Goal: Browse casually: Explore the website without a specific task or goal

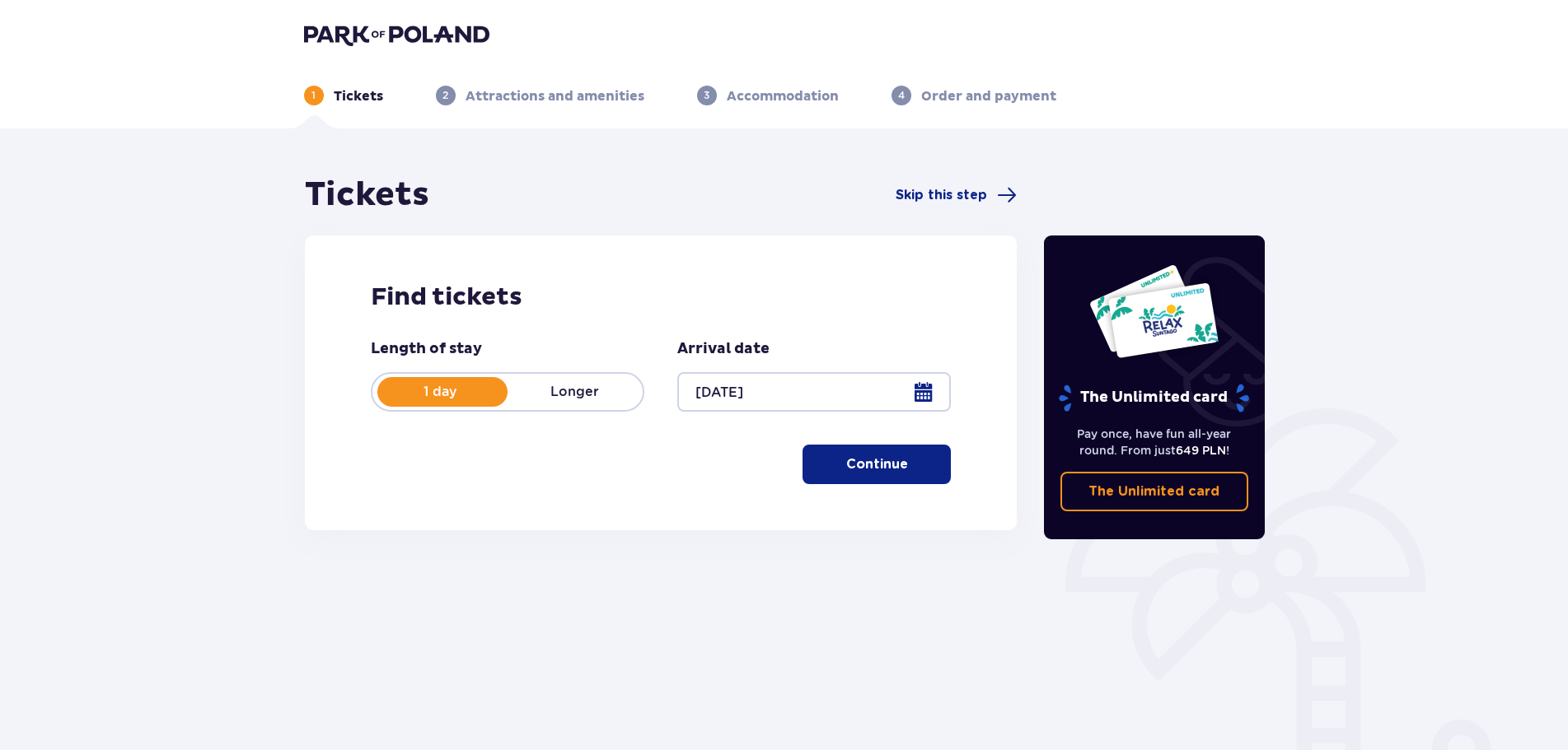
click at [846, 457] on p "Continue" at bounding box center [876, 464] width 62 height 18
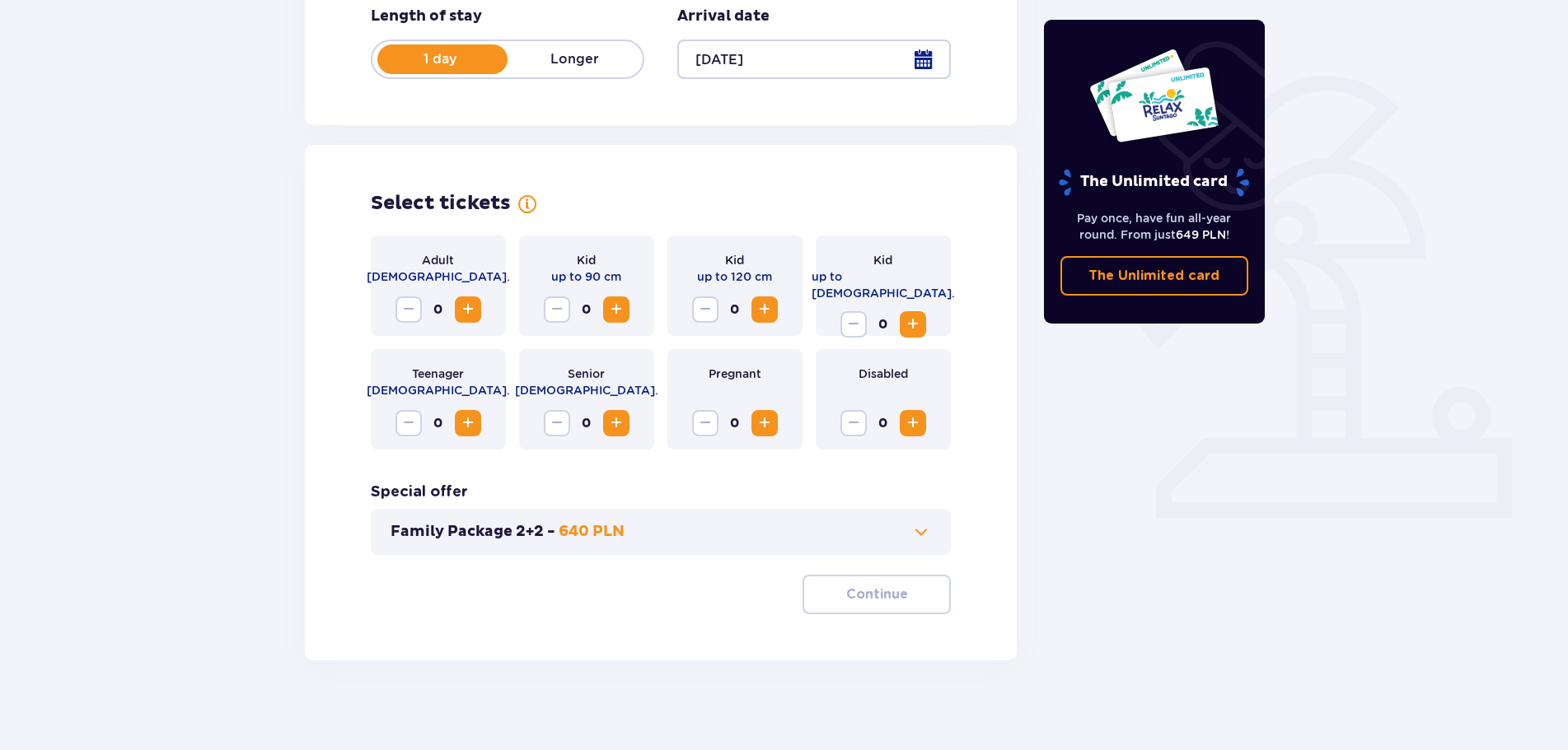
scroll to position [342, 0]
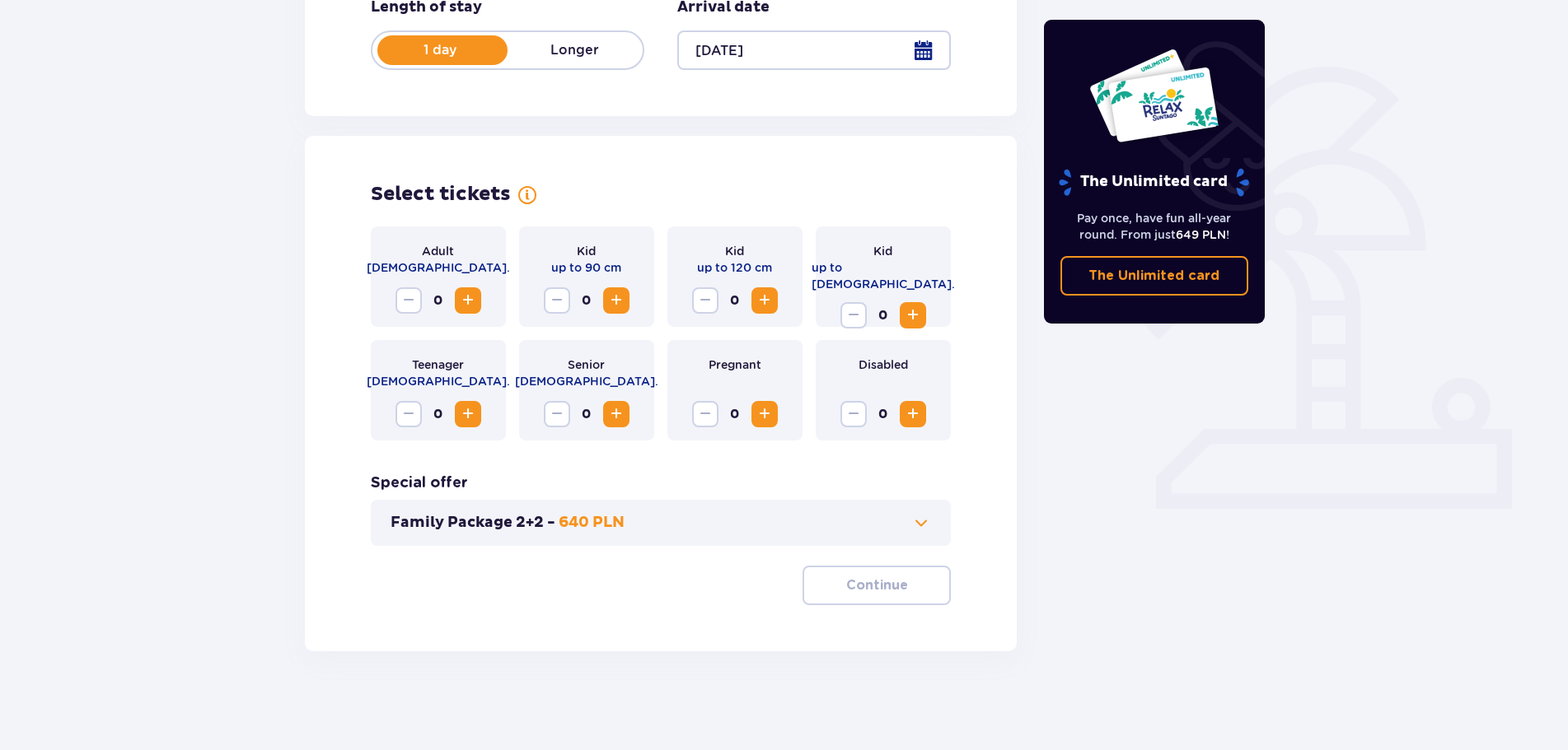
click at [477, 297] on span "Increase" at bounding box center [468, 301] width 20 height 20
click at [474, 298] on span "Increase" at bounding box center [468, 301] width 20 height 20
click at [762, 301] on span "Increase" at bounding box center [764, 301] width 20 height 20
click at [925, 523] on span at bounding box center [921, 523] width 20 height 20
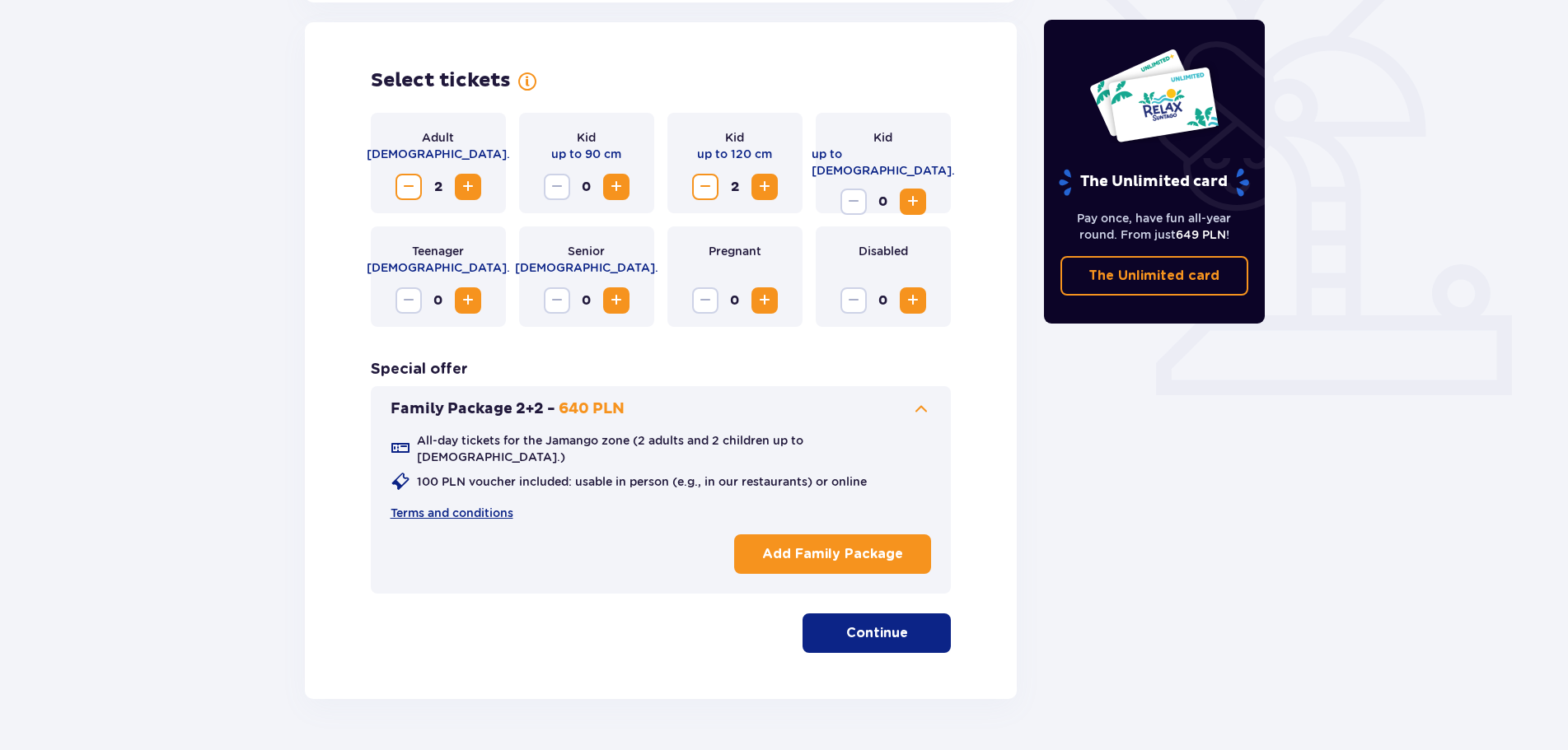
scroll to position [458, 0]
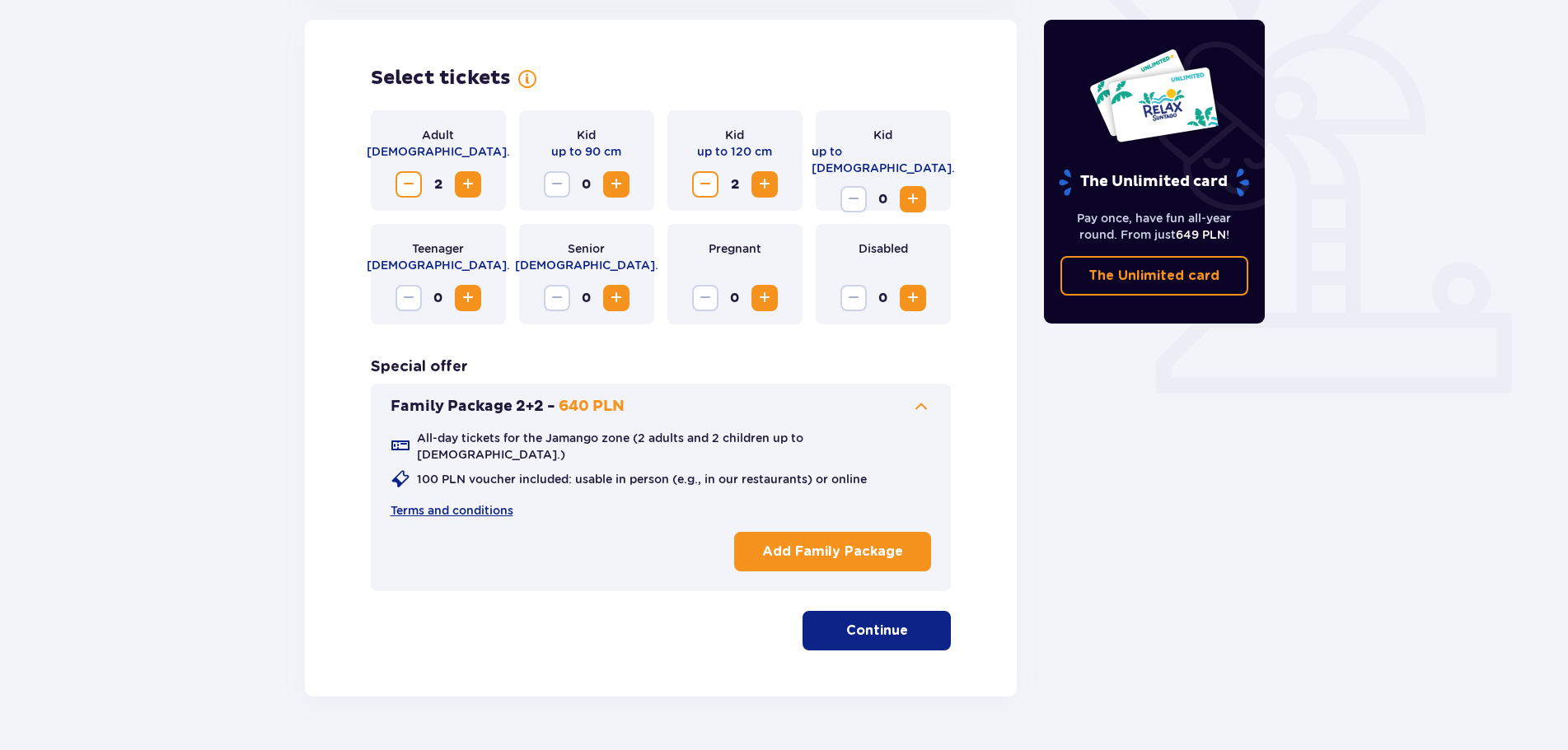
click at [872, 622] on p "Continue" at bounding box center [876, 631] width 62 height 18
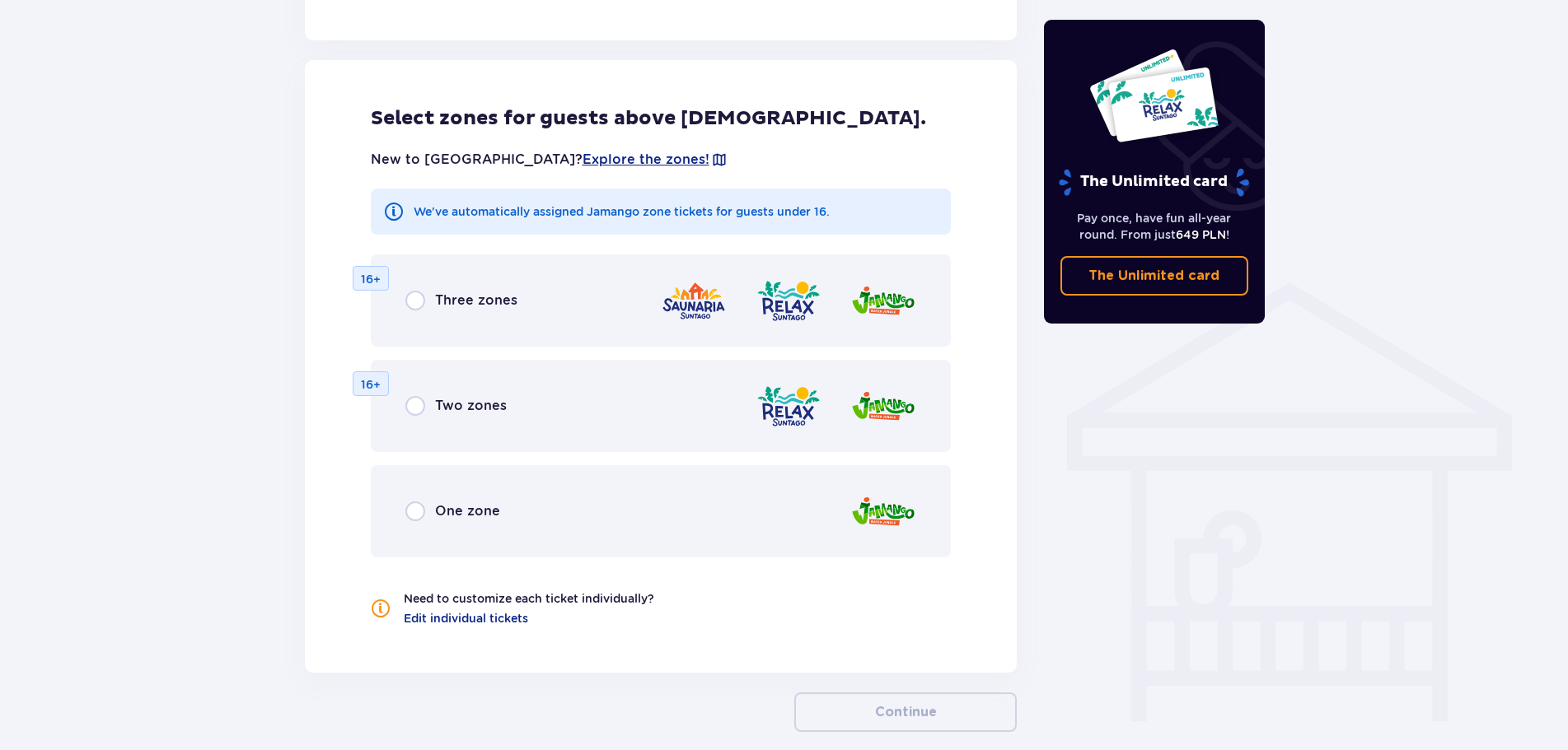
scroll to position [1063, 0]
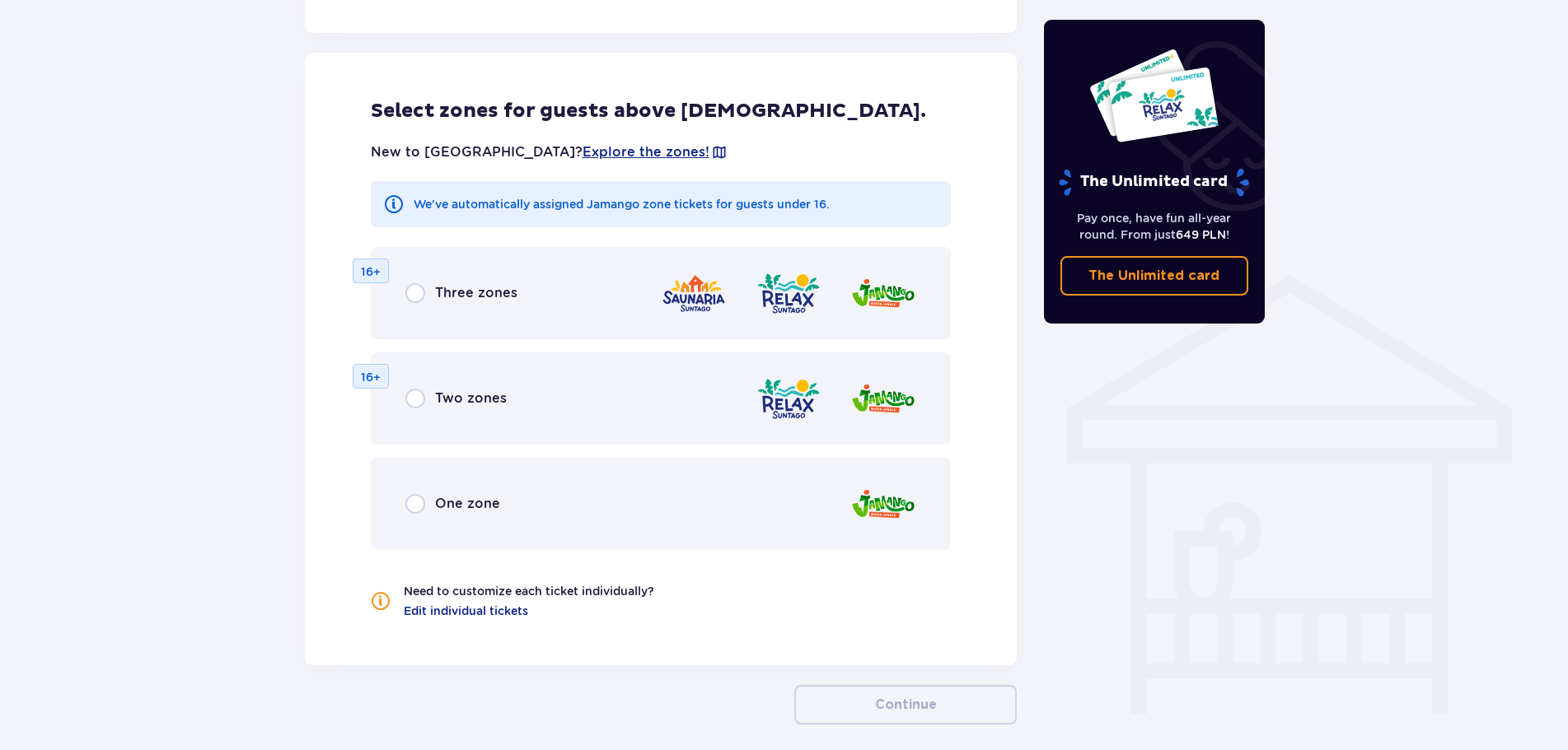
click at [412, 494] on input "radio" at bounding box center [415, 504] width 20 height 20
radio input "true"
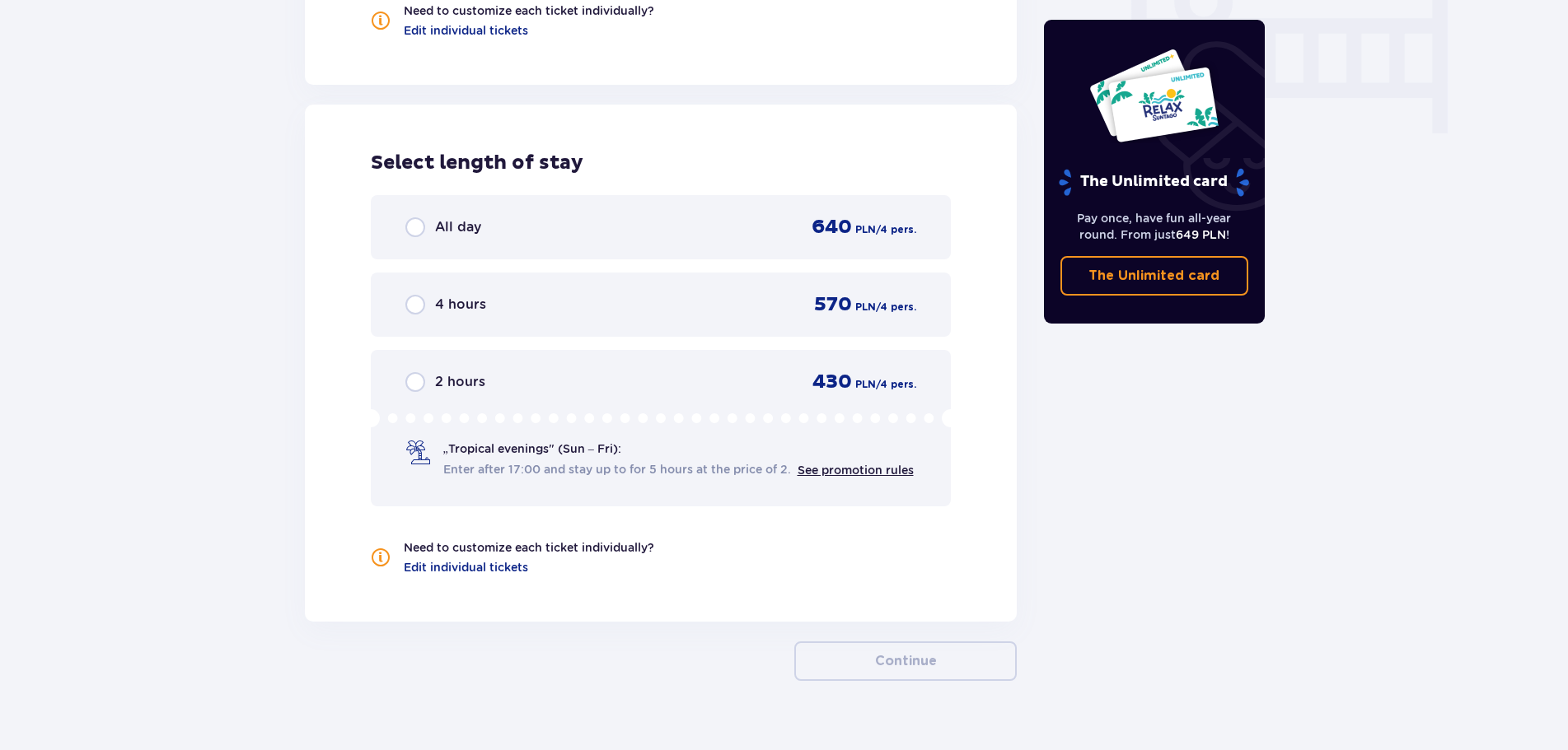
scroll to position [1659, 0]
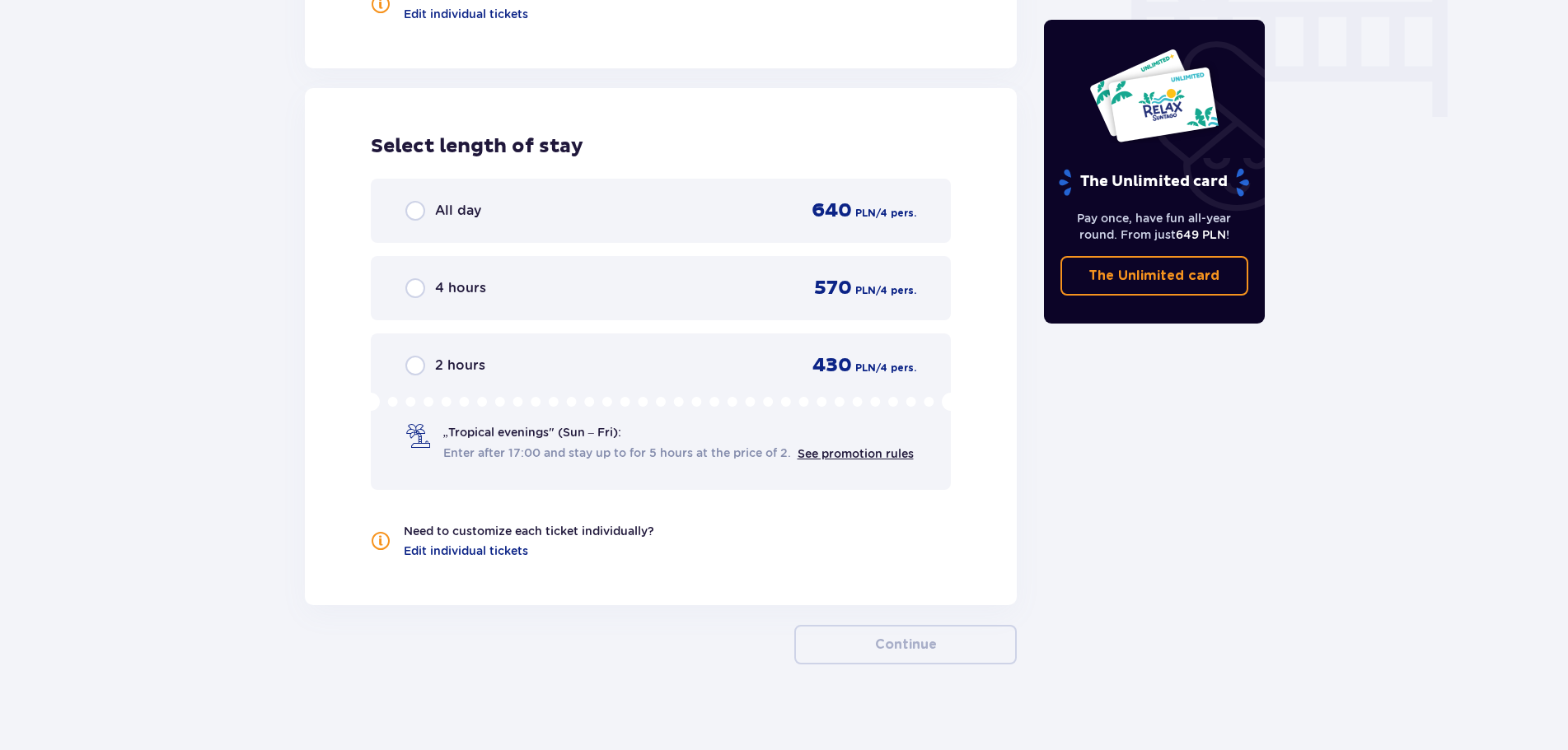
click at [412, 208] on input "radio" at bounding box center [415, 210] width 20 height 20
radio input "true"
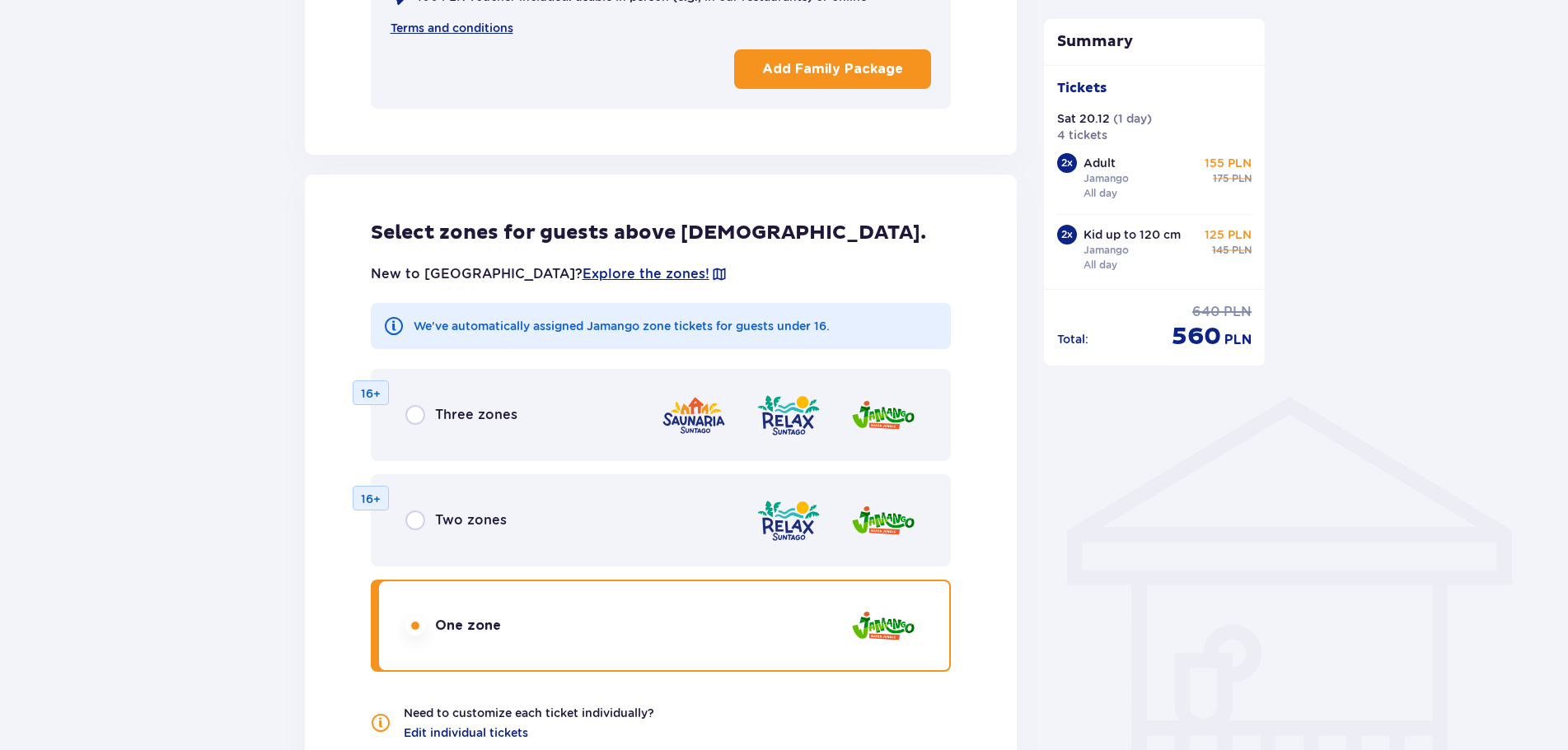
scroll to position [987, 0]
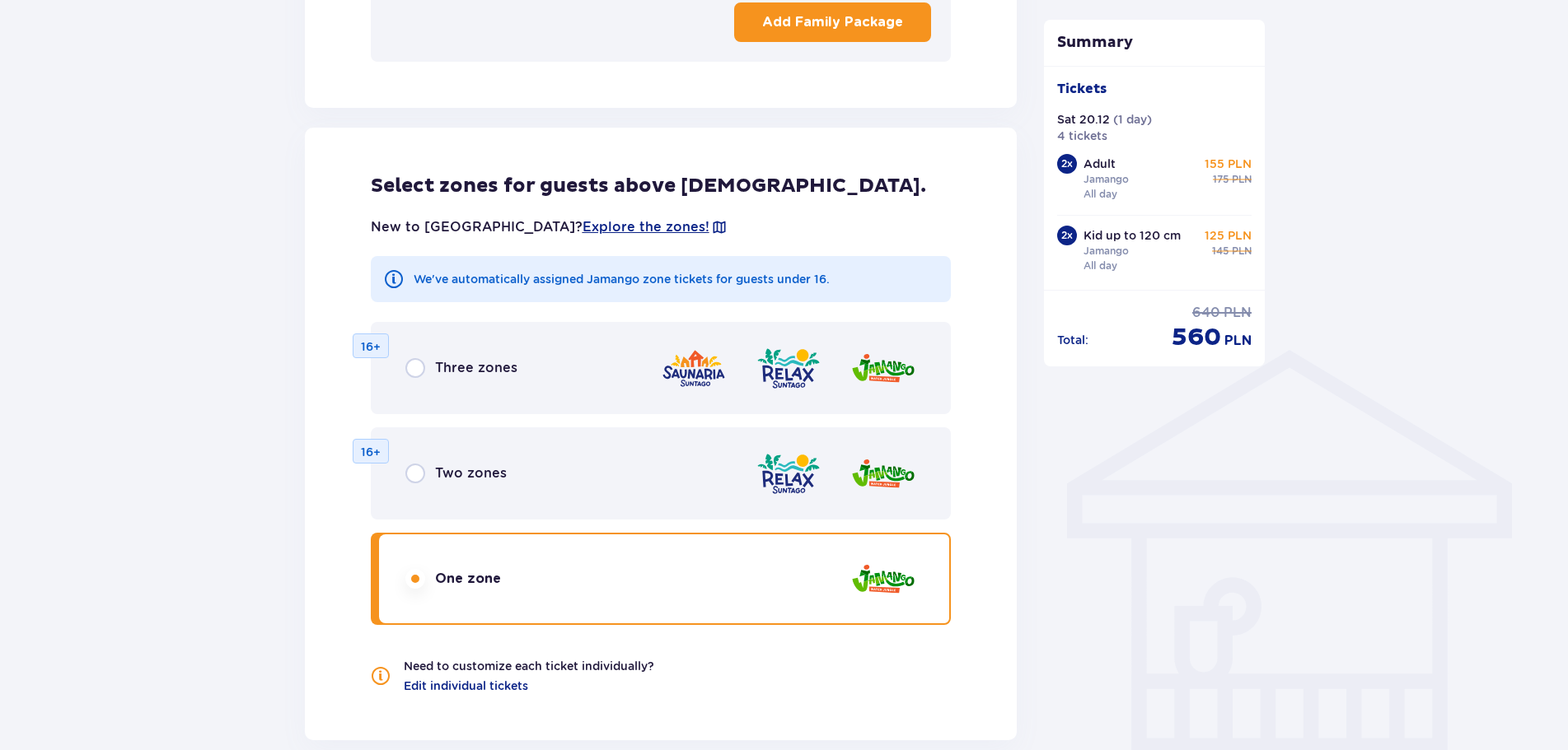
click at [419, 463] on input "radio" at bounding box center [415, 473] width 20 height 20
radio input "true"
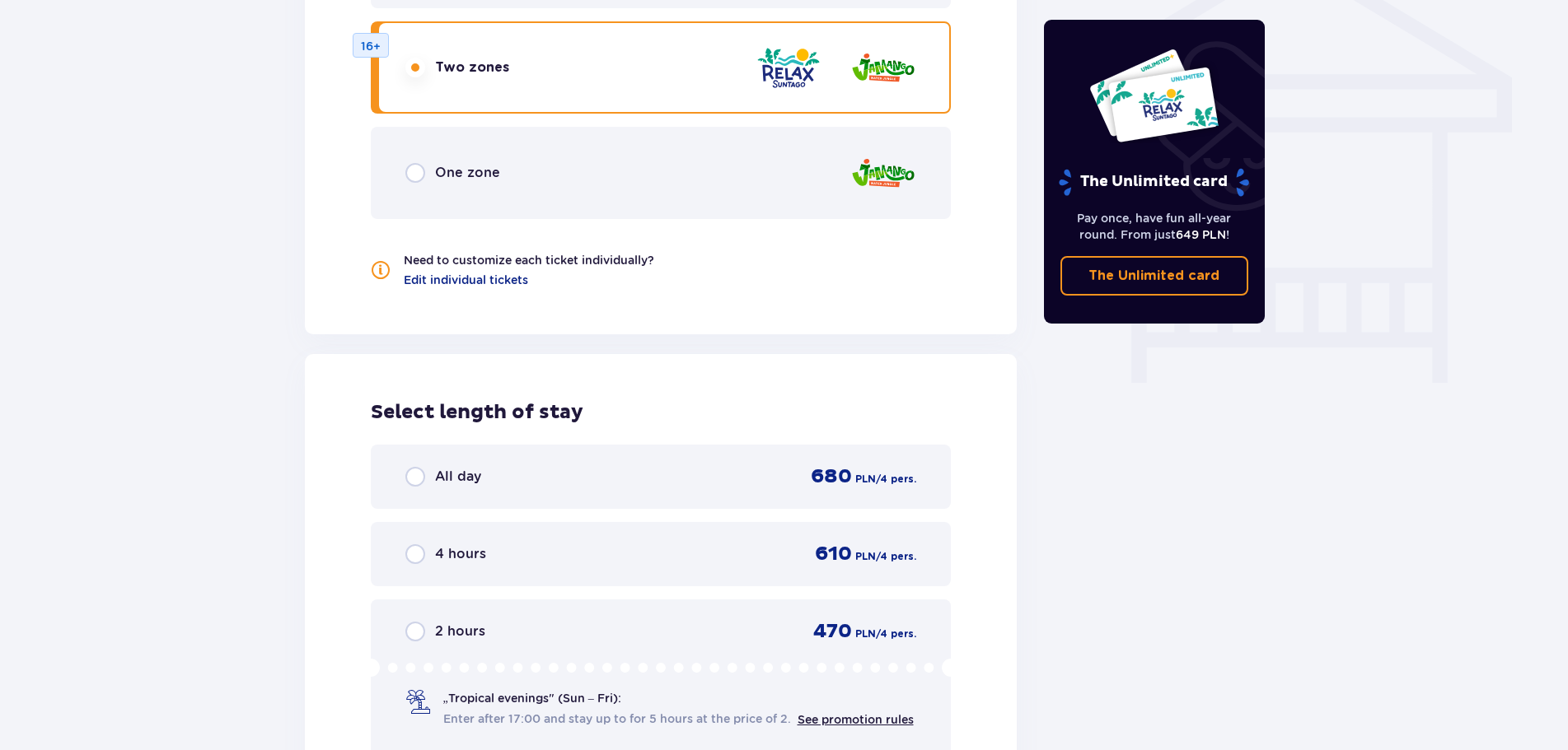
scroll to position [1491, 0]
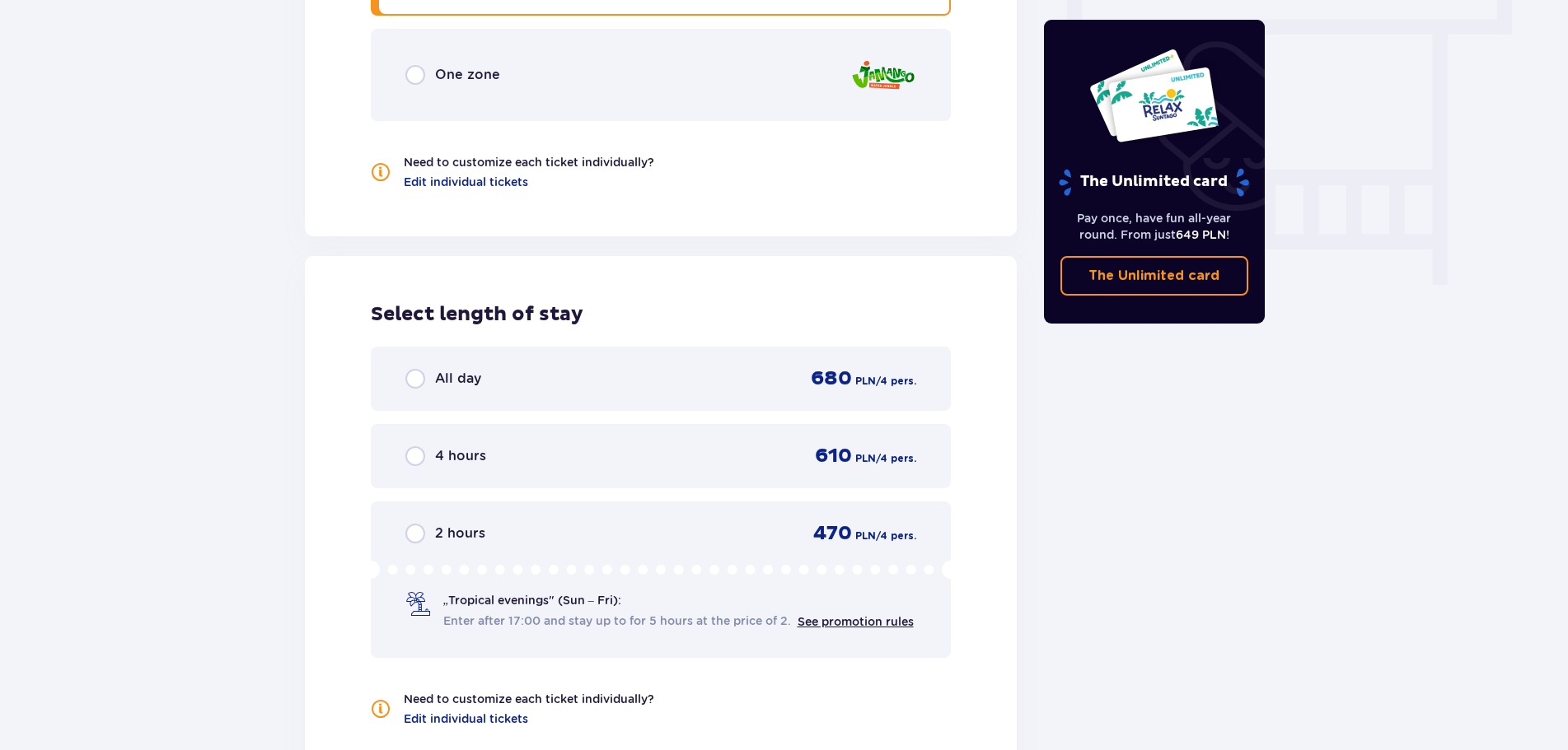
click at [422, 369] on input "radio" at bounding box center [415, 379] width 20 height 20
radio input "true"
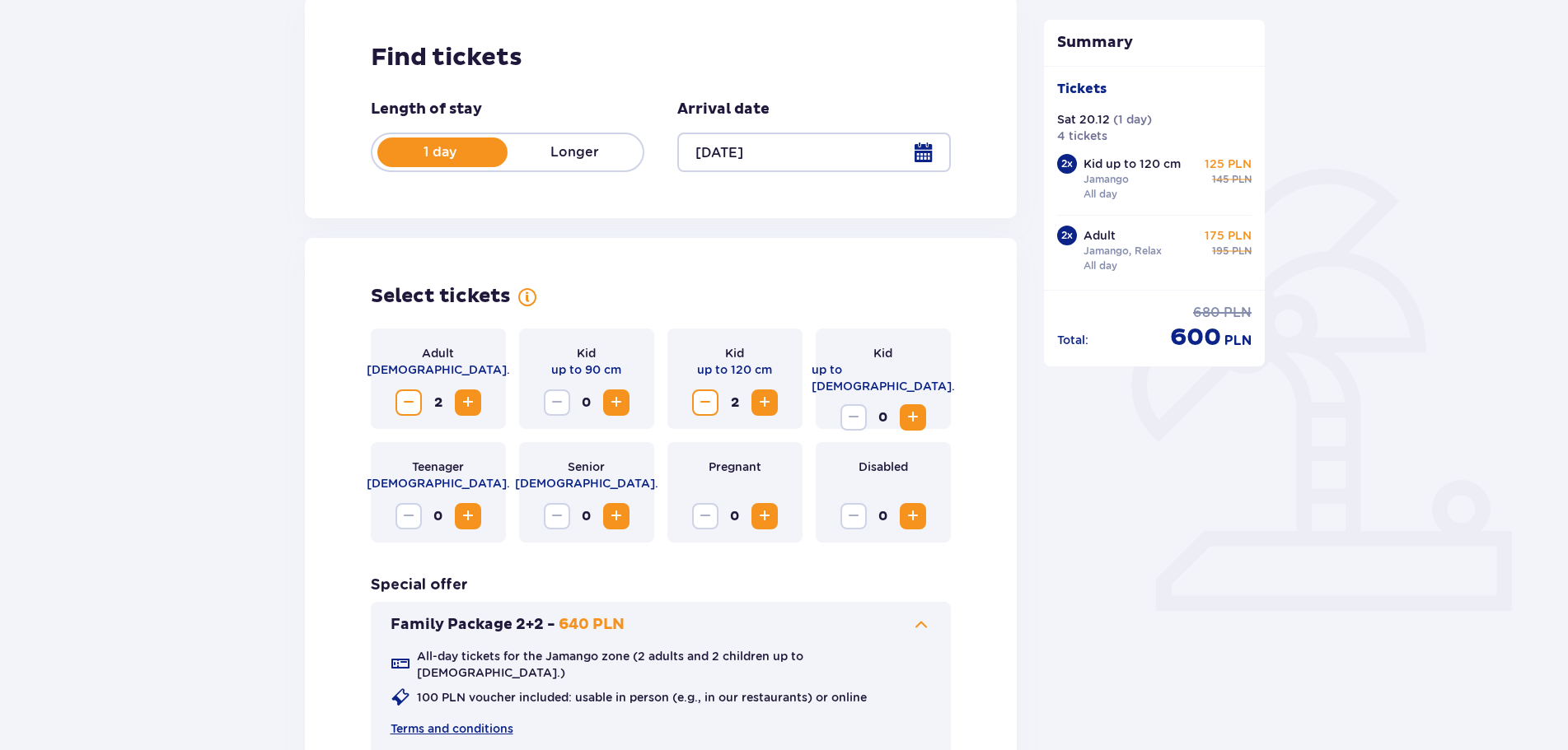
scroll to position [0, 0]
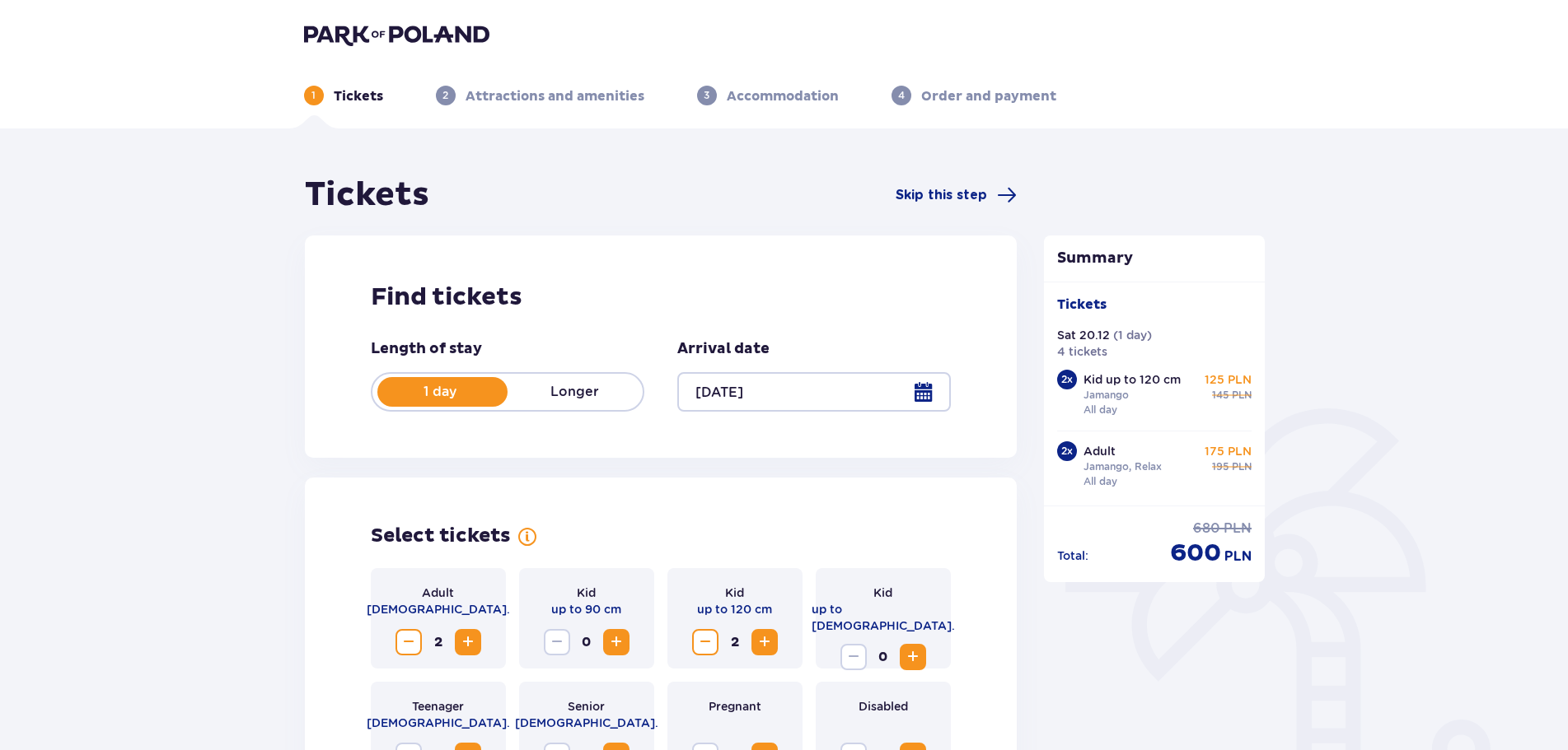
click at [344, 30] on img at bounding box center [397, 34] width 186 height 23
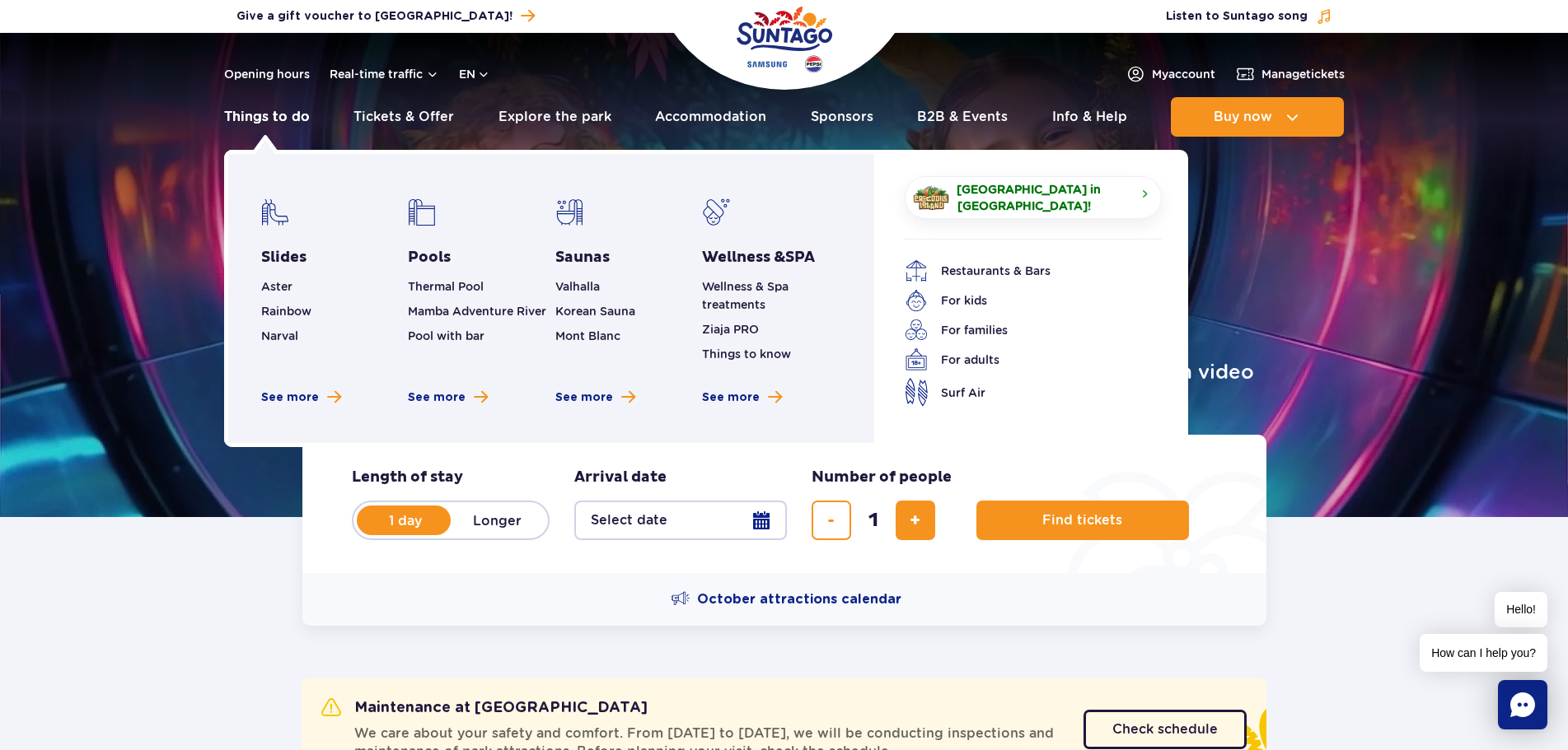
click at [260, 113] on link "Things to do" at bounding box center [267, 117] width 86 height 39
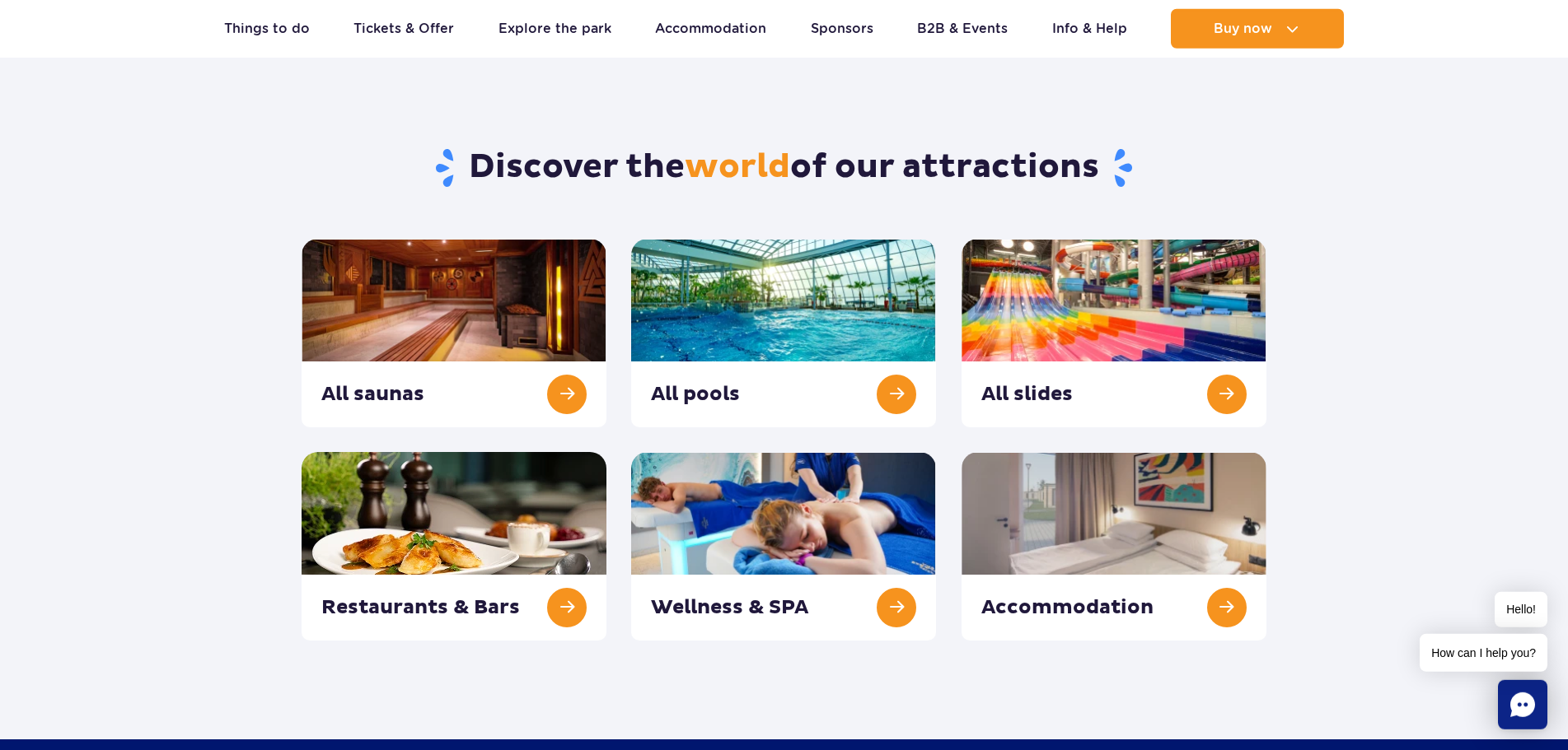
scroll to position [168, 0]
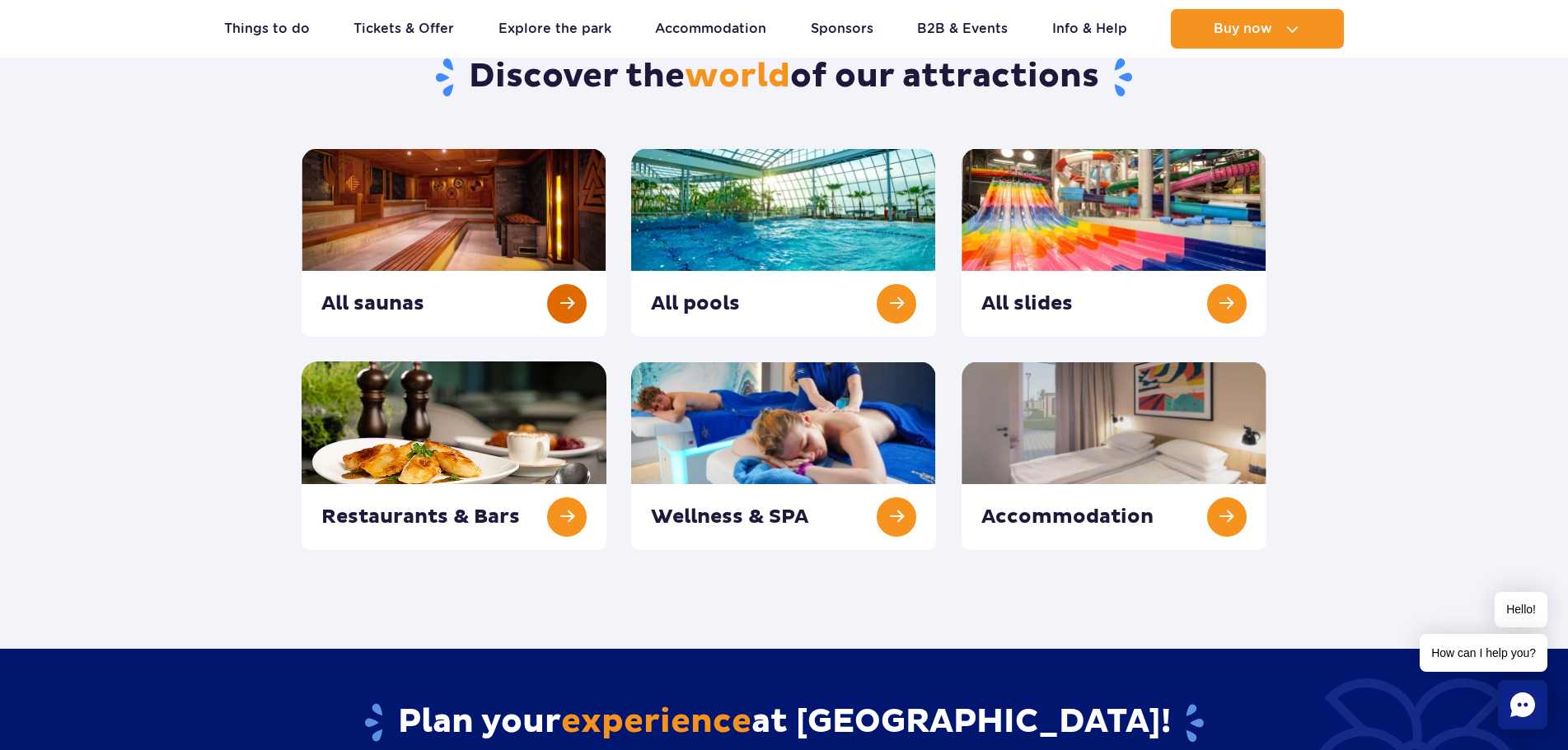
click at [569, 291] on link at bounding box center [454, 242] width 305 height 188
click at [1104, 173] on link at bounding box center [1114, 242] width 305 height 188
click at [733, 224] on link at bounding box center [784, 242] width 305 height 188
click at [1161, 420] on link at bounding box center [1114, 456] width 305 height 188
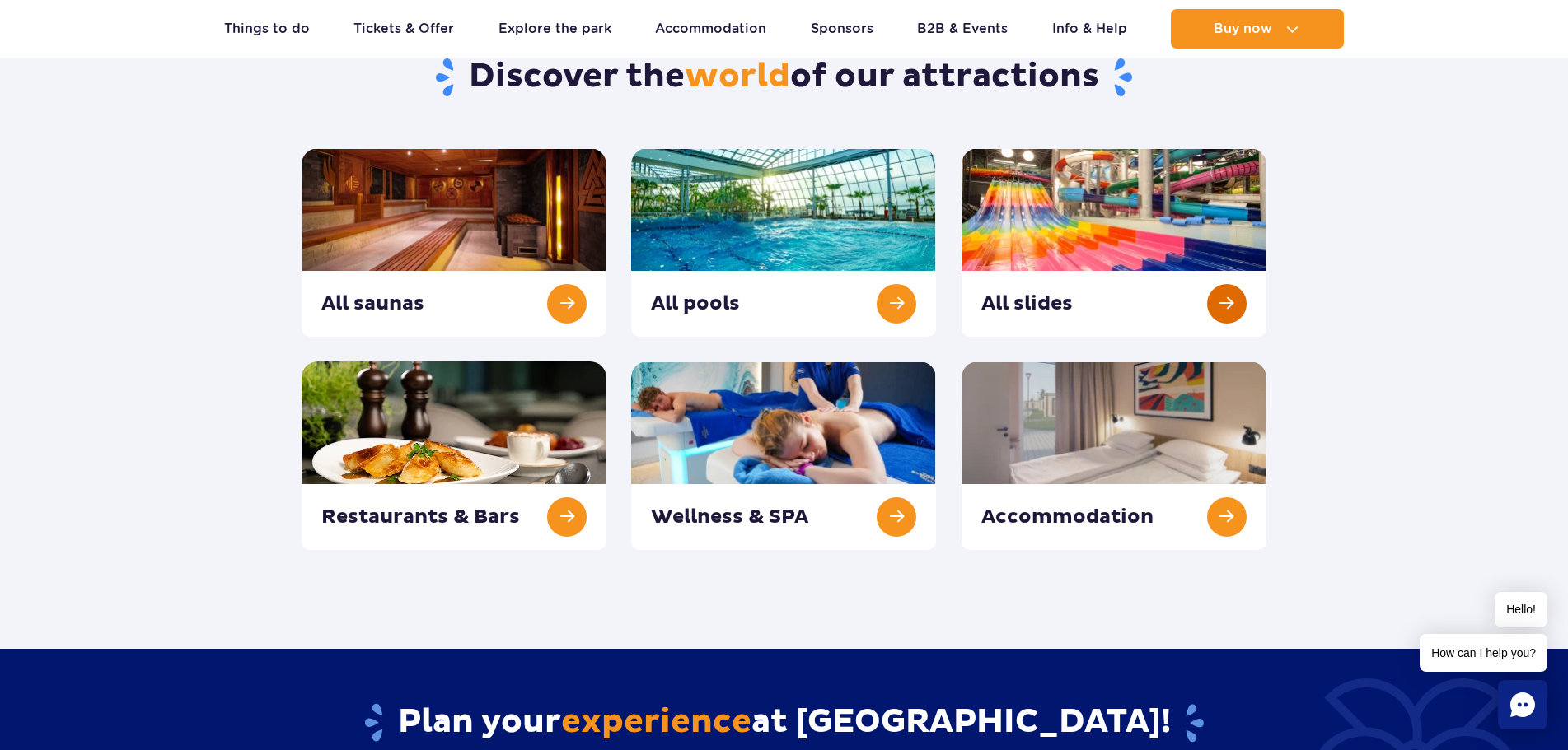
drag, startPoint x: 1021, startPoint y: 361, endPoint x: 1218, endPoint y: 227, distance: 238.3
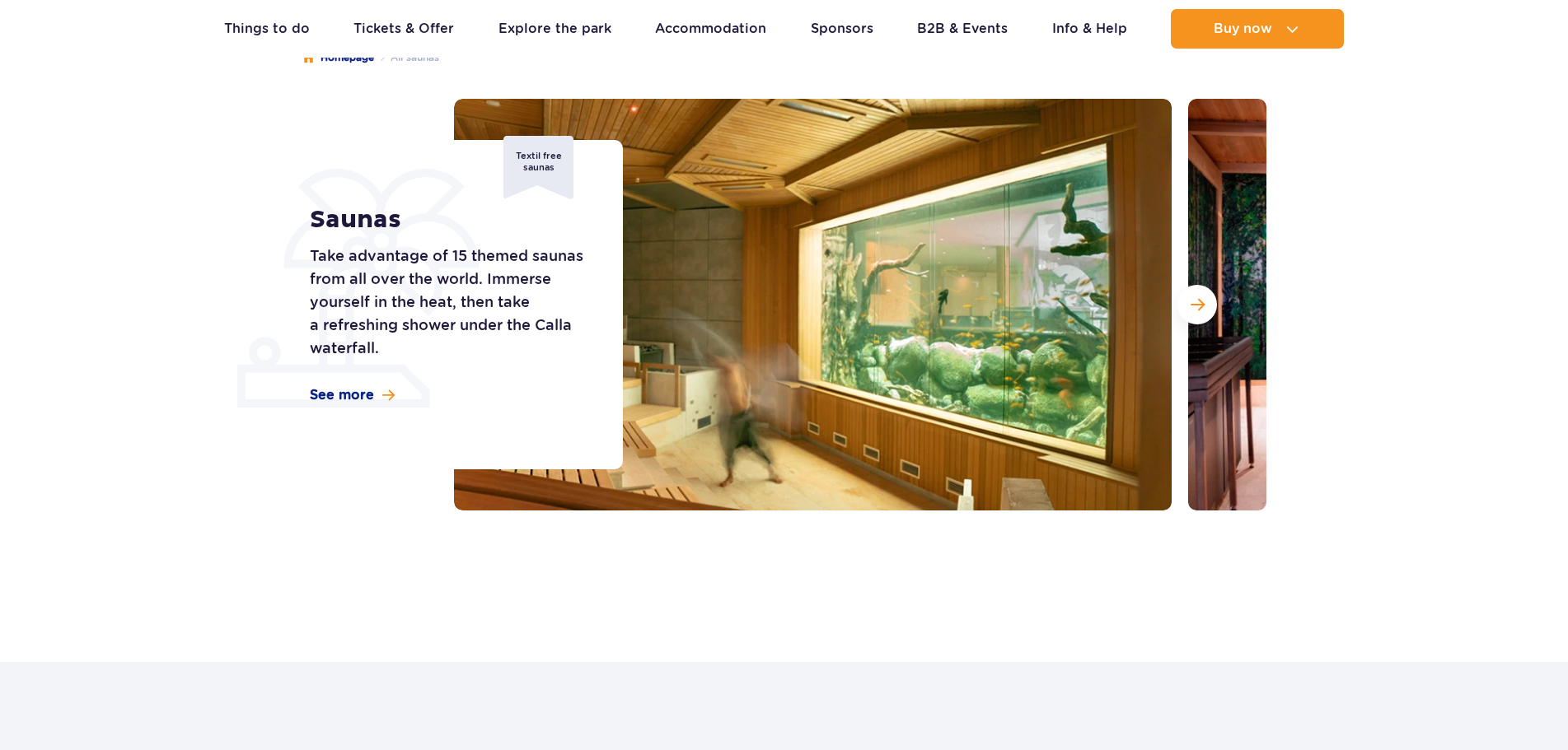
scroll to position [168, 0]
click at [1200, 304] on span "Next slide" at bounding box center [1197, 304] width 14 height 15
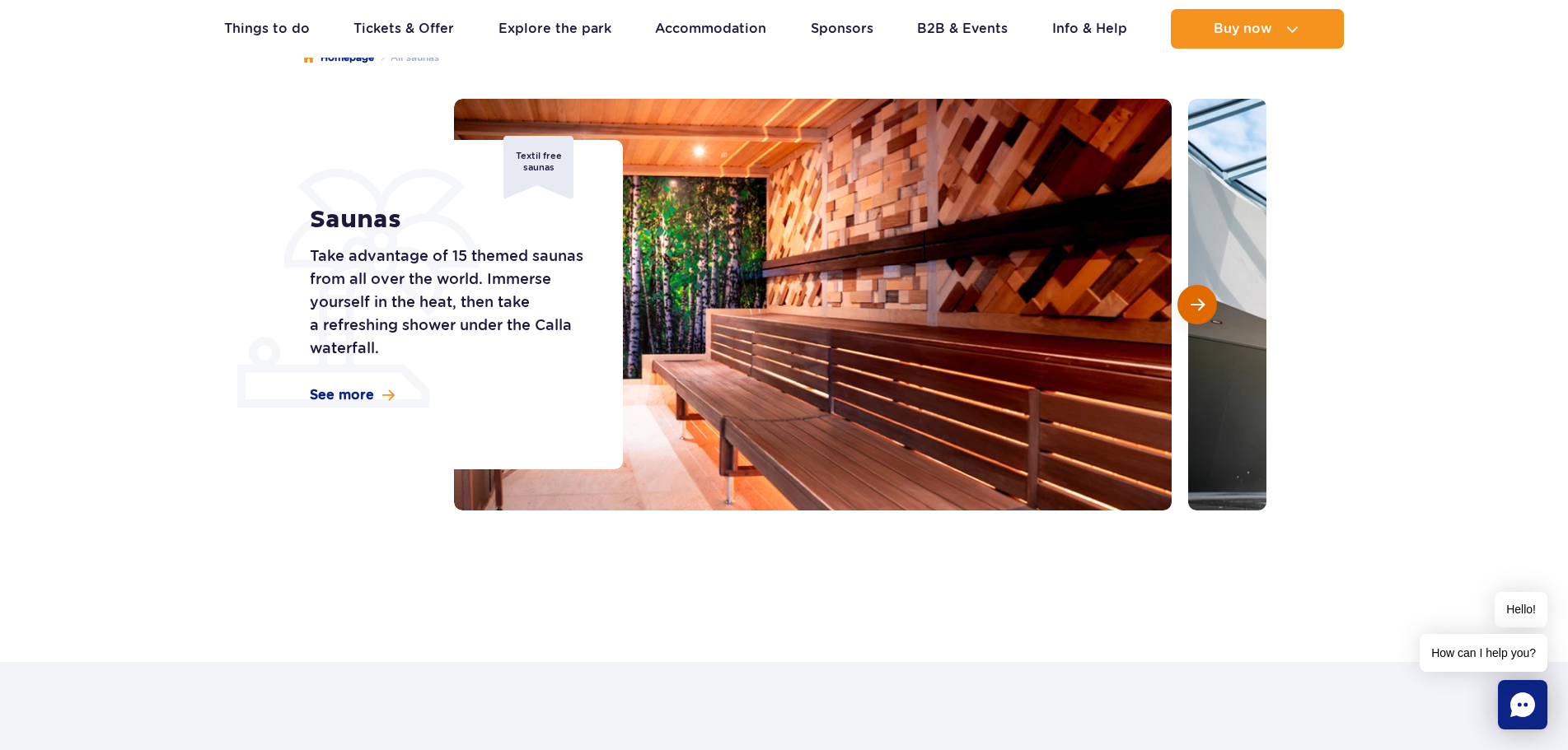
click at [1200, 304] on span "Next slide" at bounding box center [1197, 304] width 14 height 15
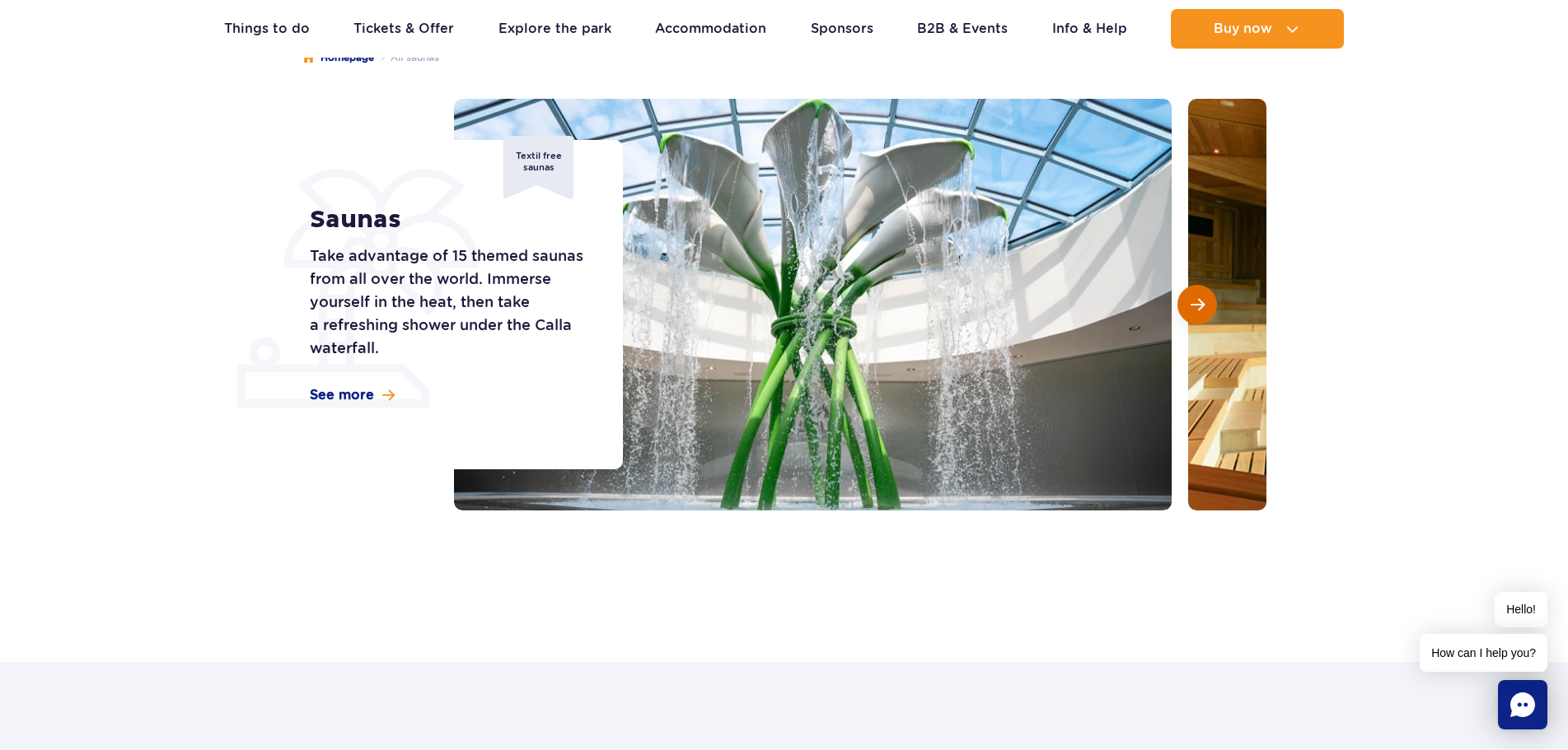
click at [1200, 304] on span "Next slide" at bounding box center [1197, 304] width 14 height 15
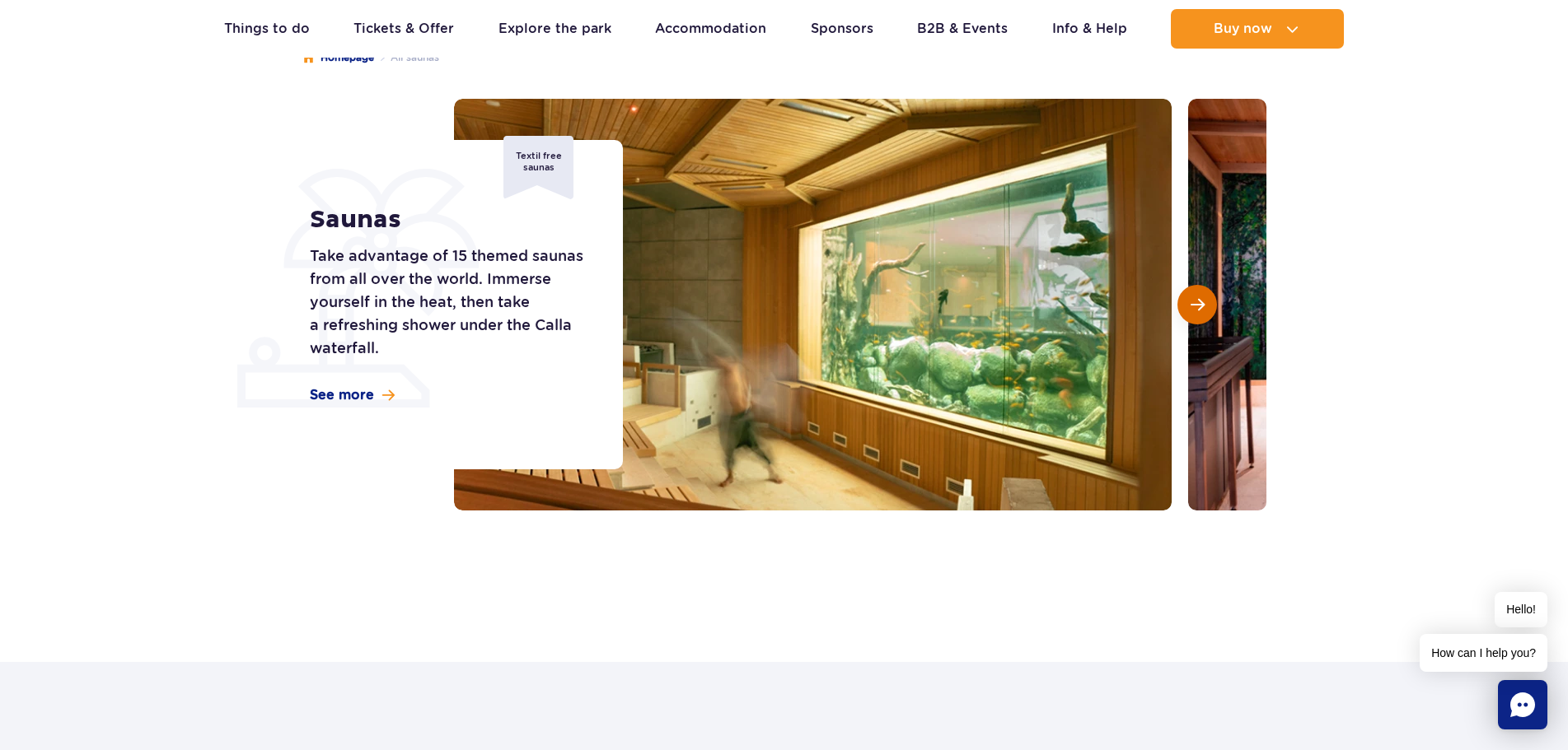
click at [1200, 304] on span "Next slide" at bounding box center [1197, 304] width 14 height 15
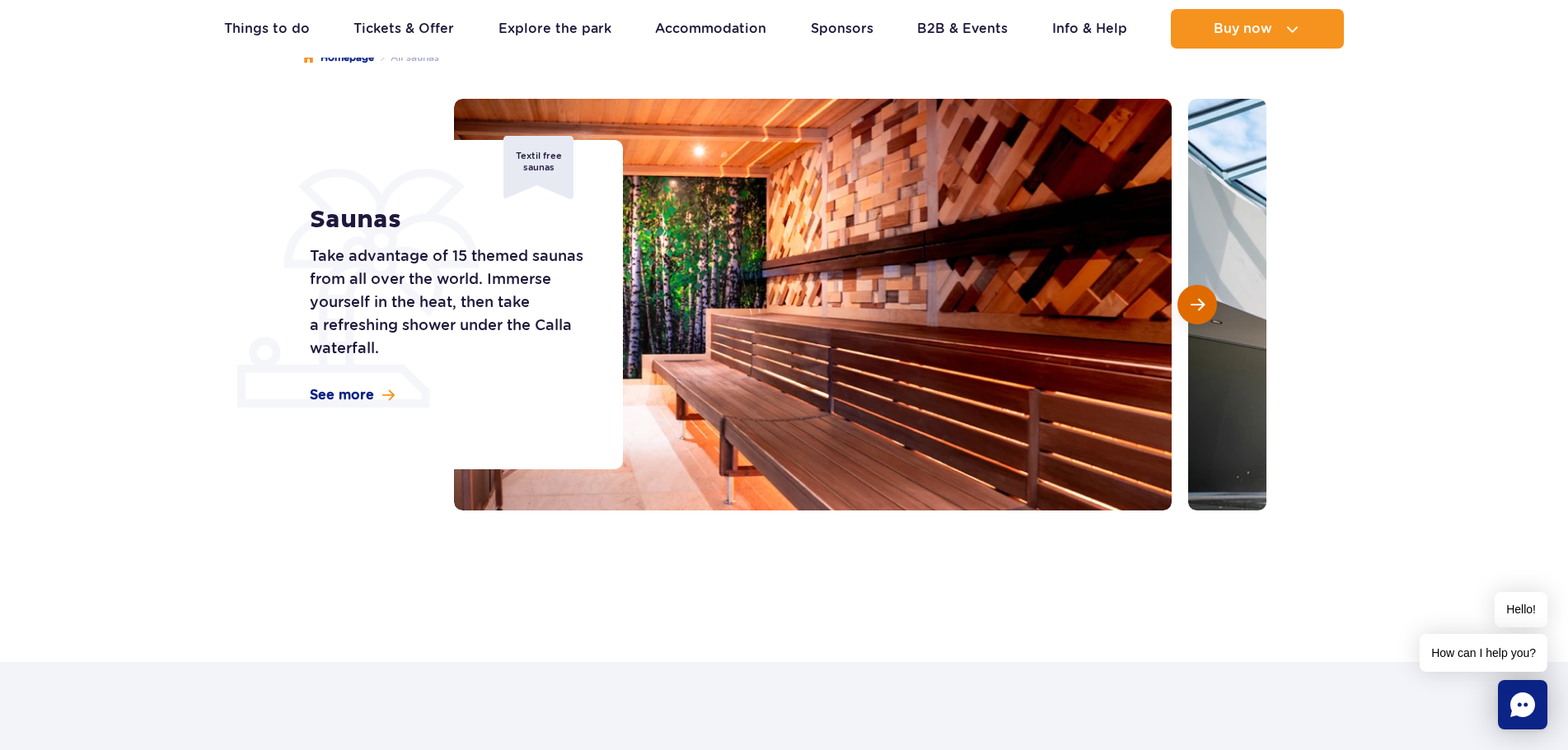
click at [1200, 304] on span "Next slide" at bounding box center [1197, 304] width 14 height 15
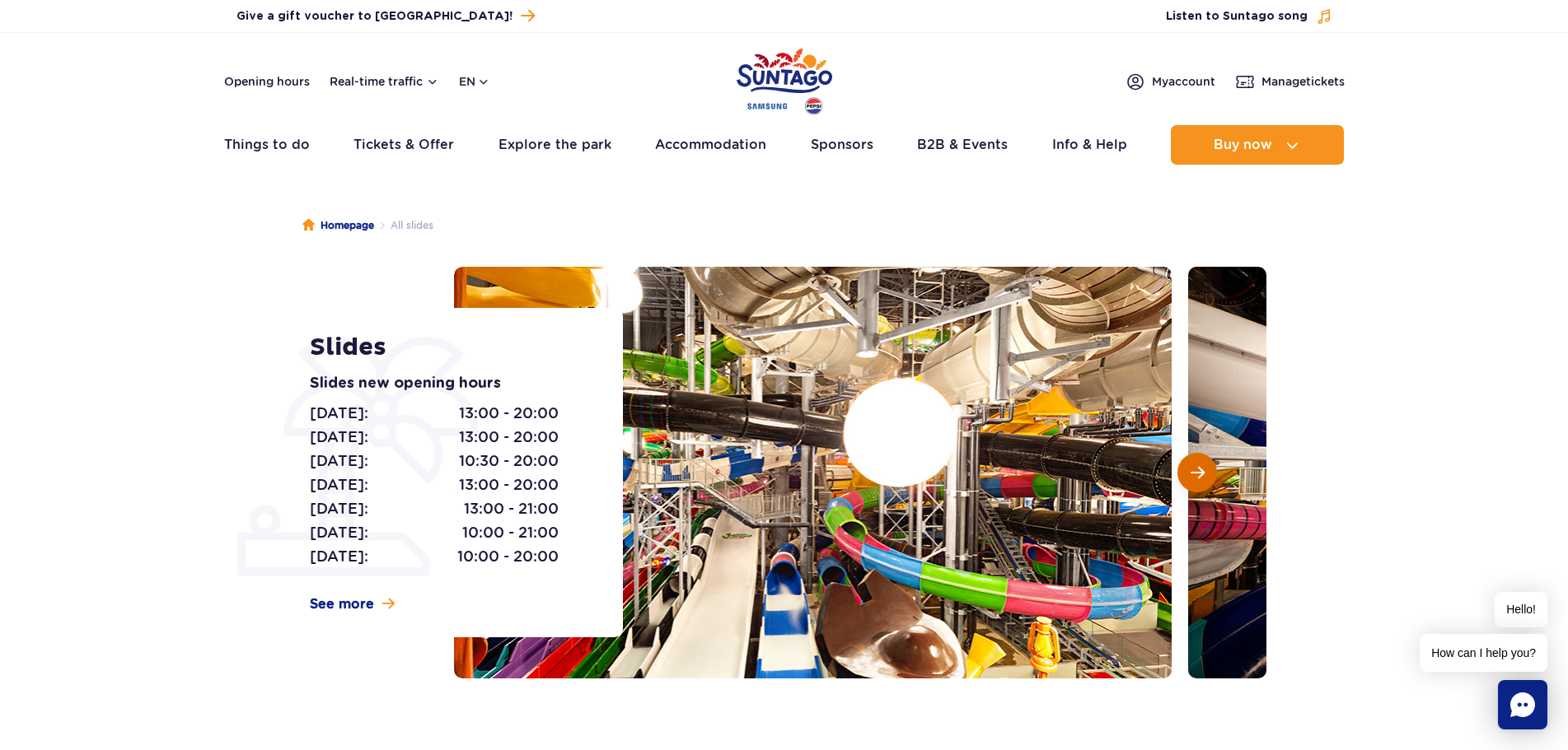
click at [1203, 478] on span "Next slide" at bounding box center [1197, 472] width 14 height 15
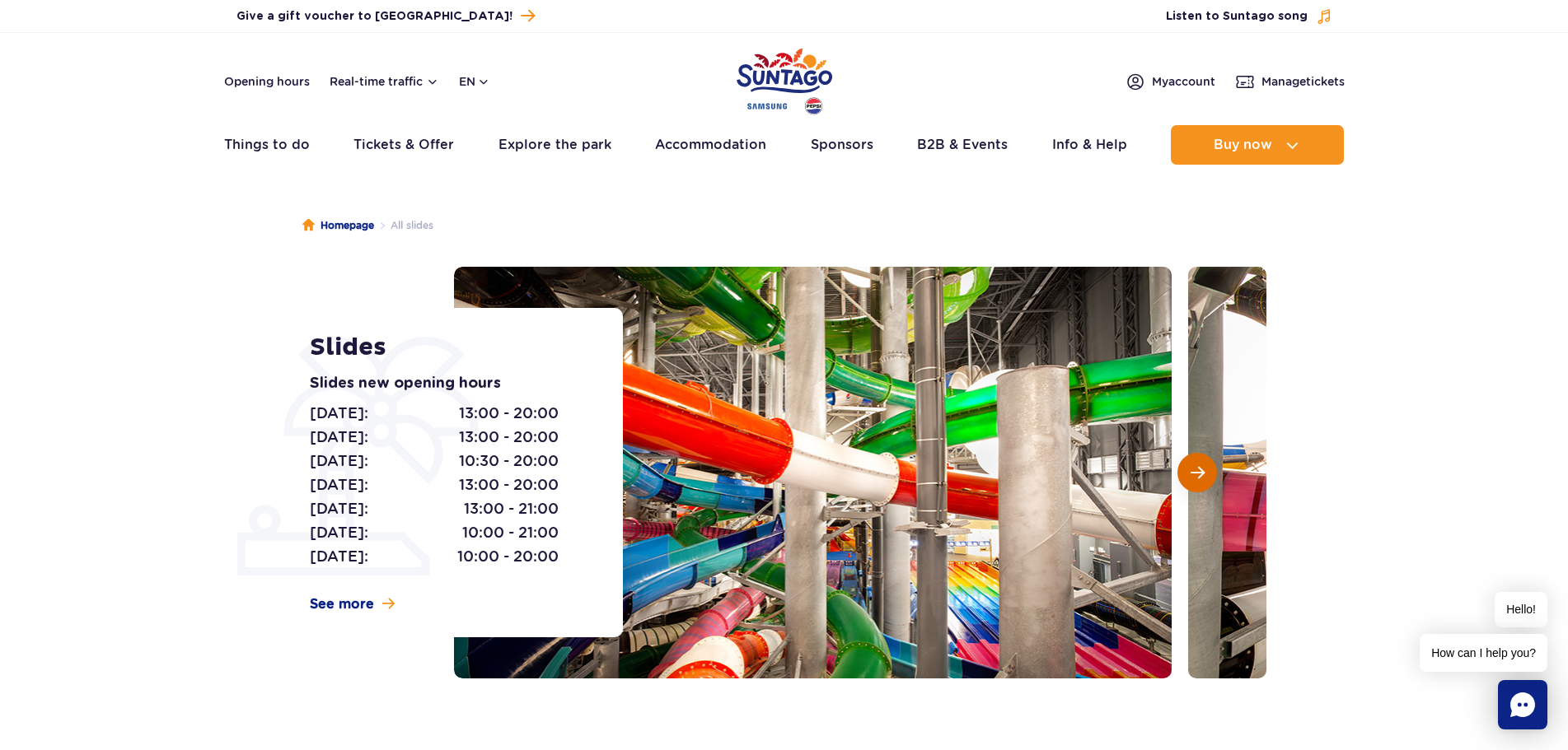
click at [1199, 478] on span "Next slide" at bounding box center [1197, 472] width 14 height 15
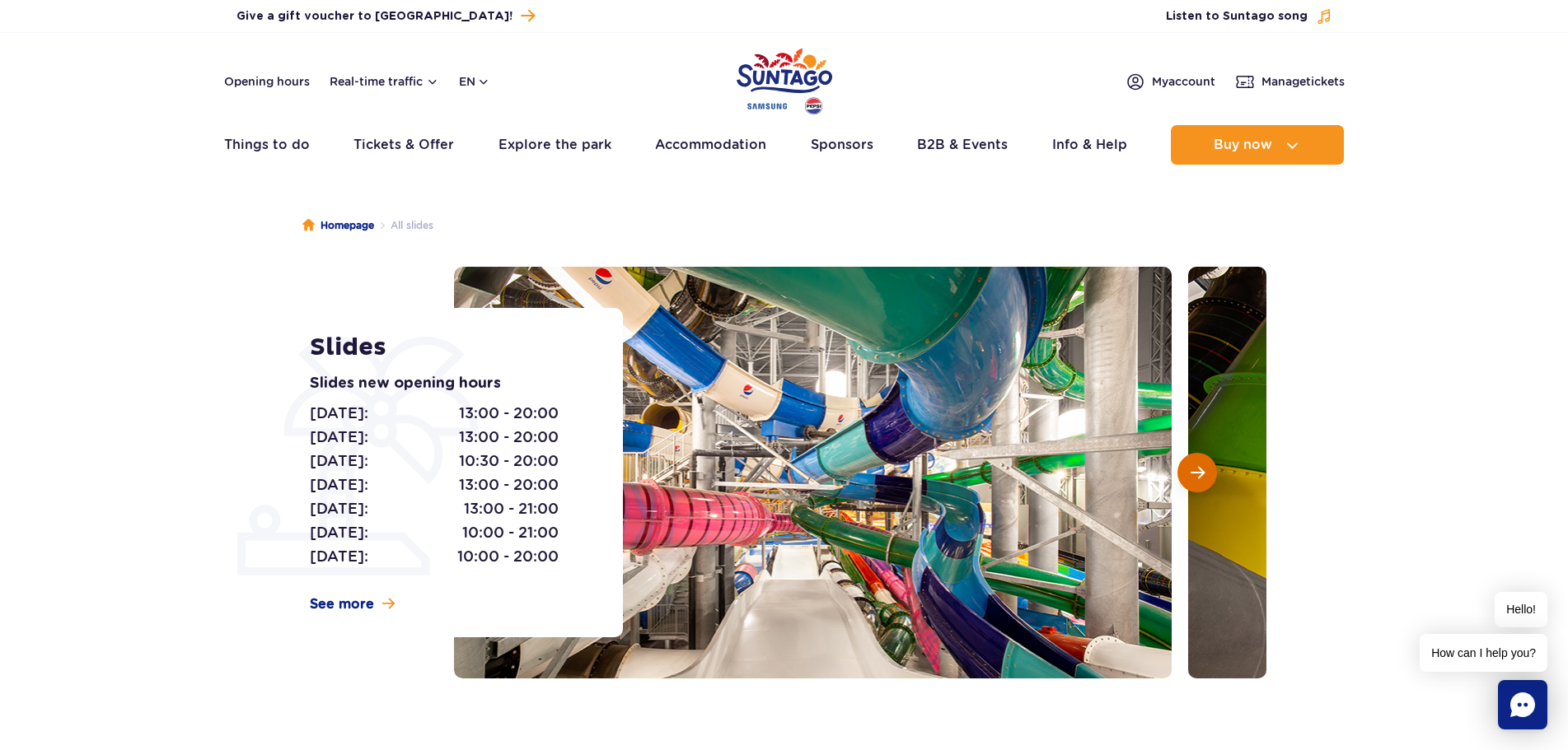
click at [1199, 478] on span "Next slide" at bounding box center [1197, 472] width 14 height 15
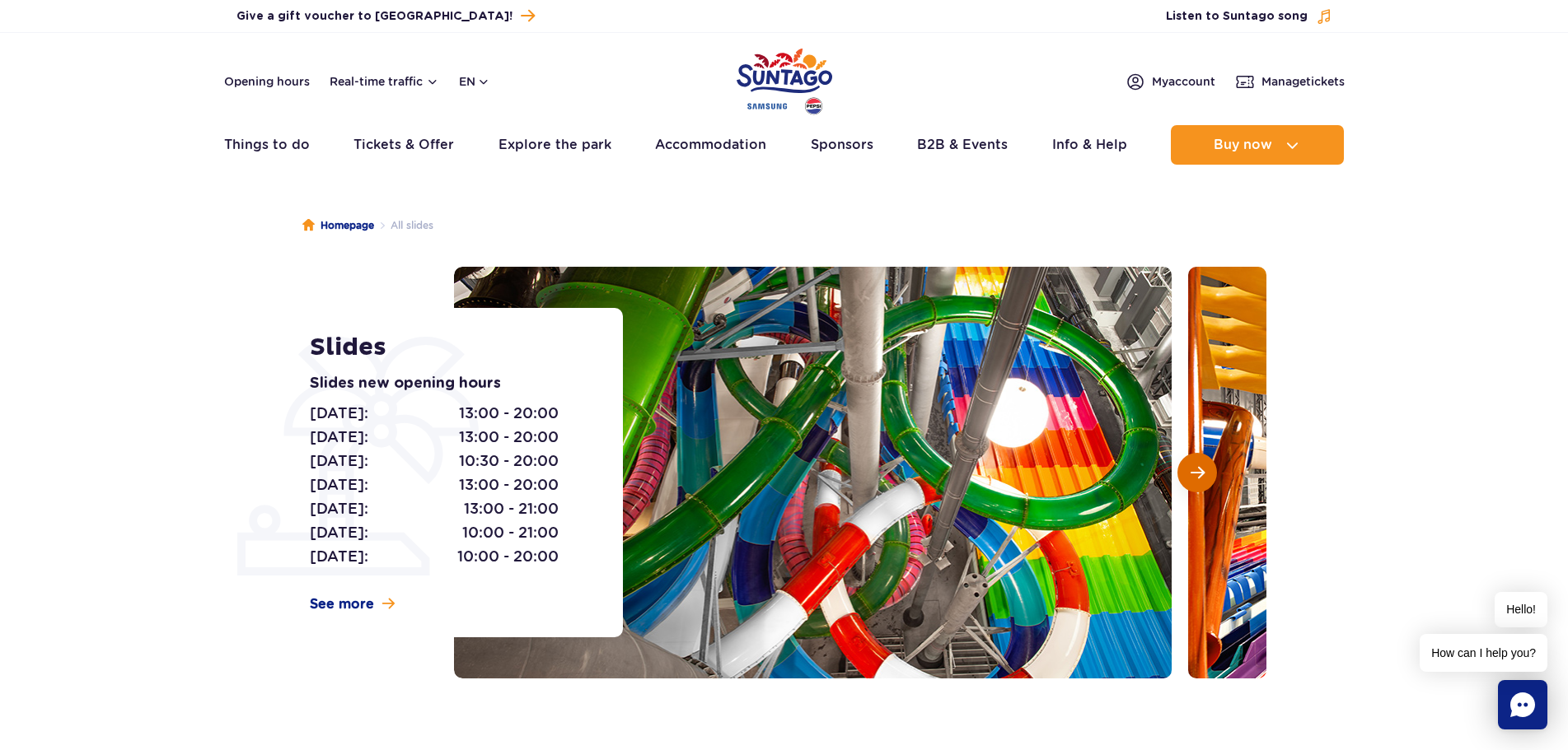
click at [1199, 478] on span "Next slide" at bounding box center [1197, 472] width 14 height 15
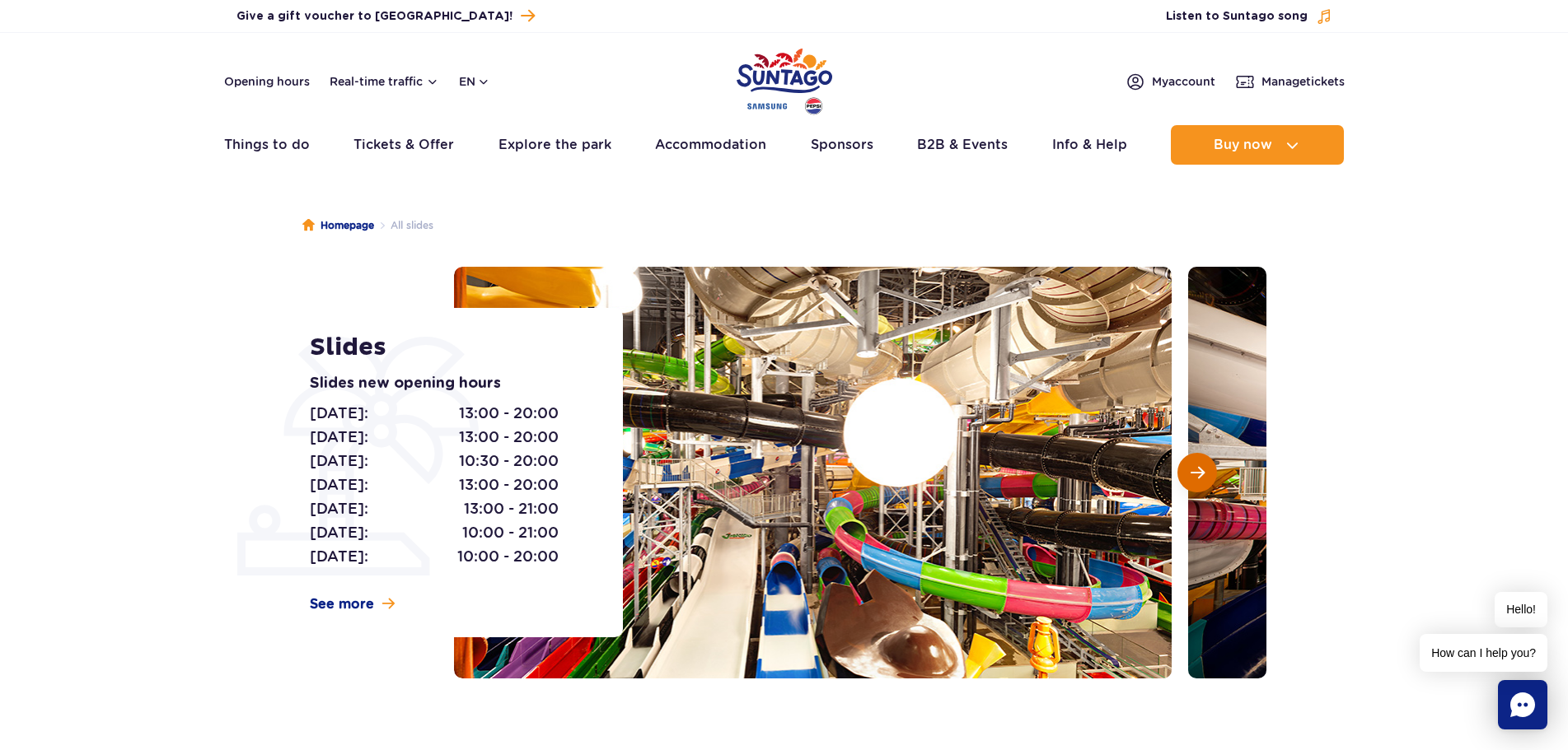
click at [1200, 476] on span "Next slide" at bounding box center [1197, 472] width 14 height 15
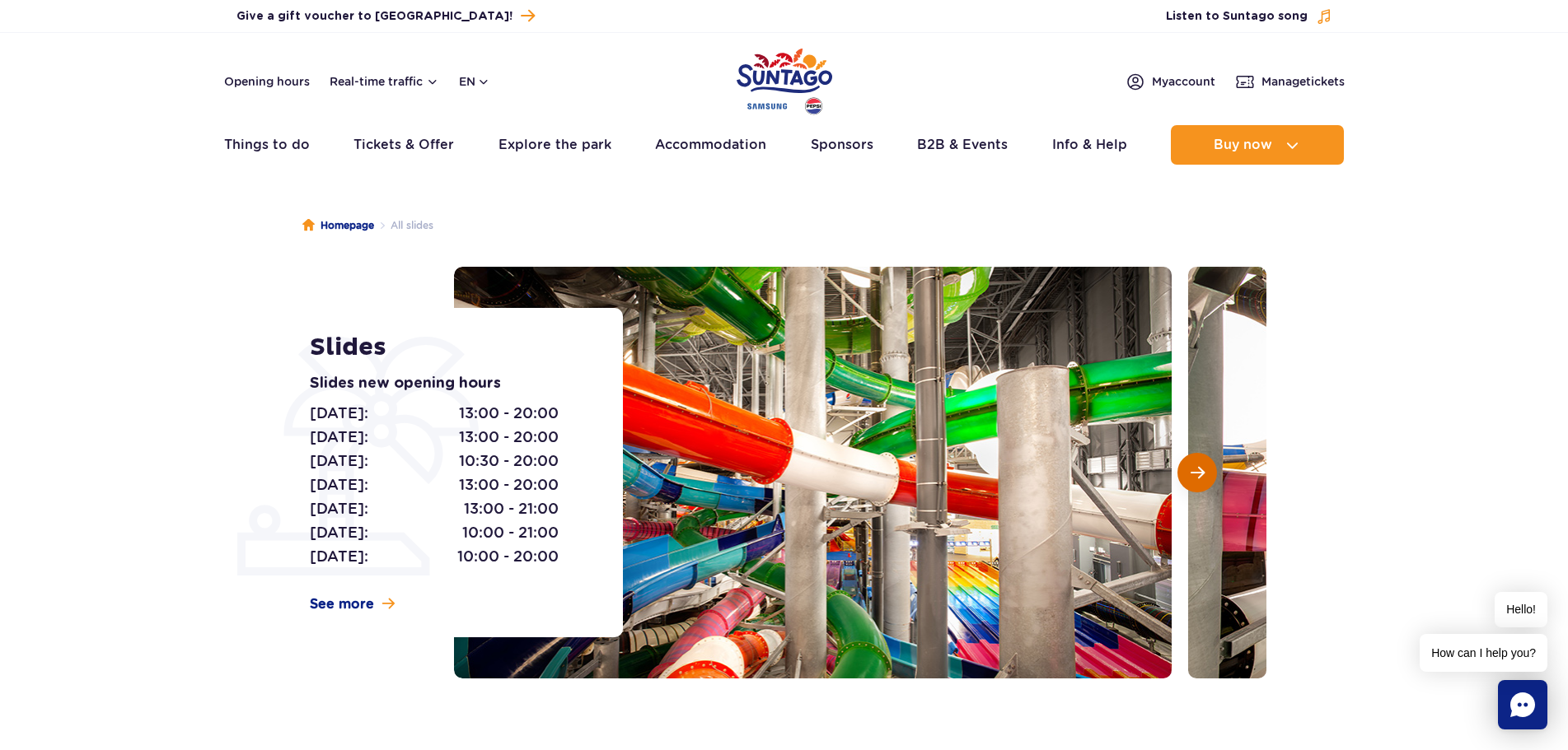
click at [1201, 475] on span "Next slide" at bounding box center [1197, 472] width 14 height 15
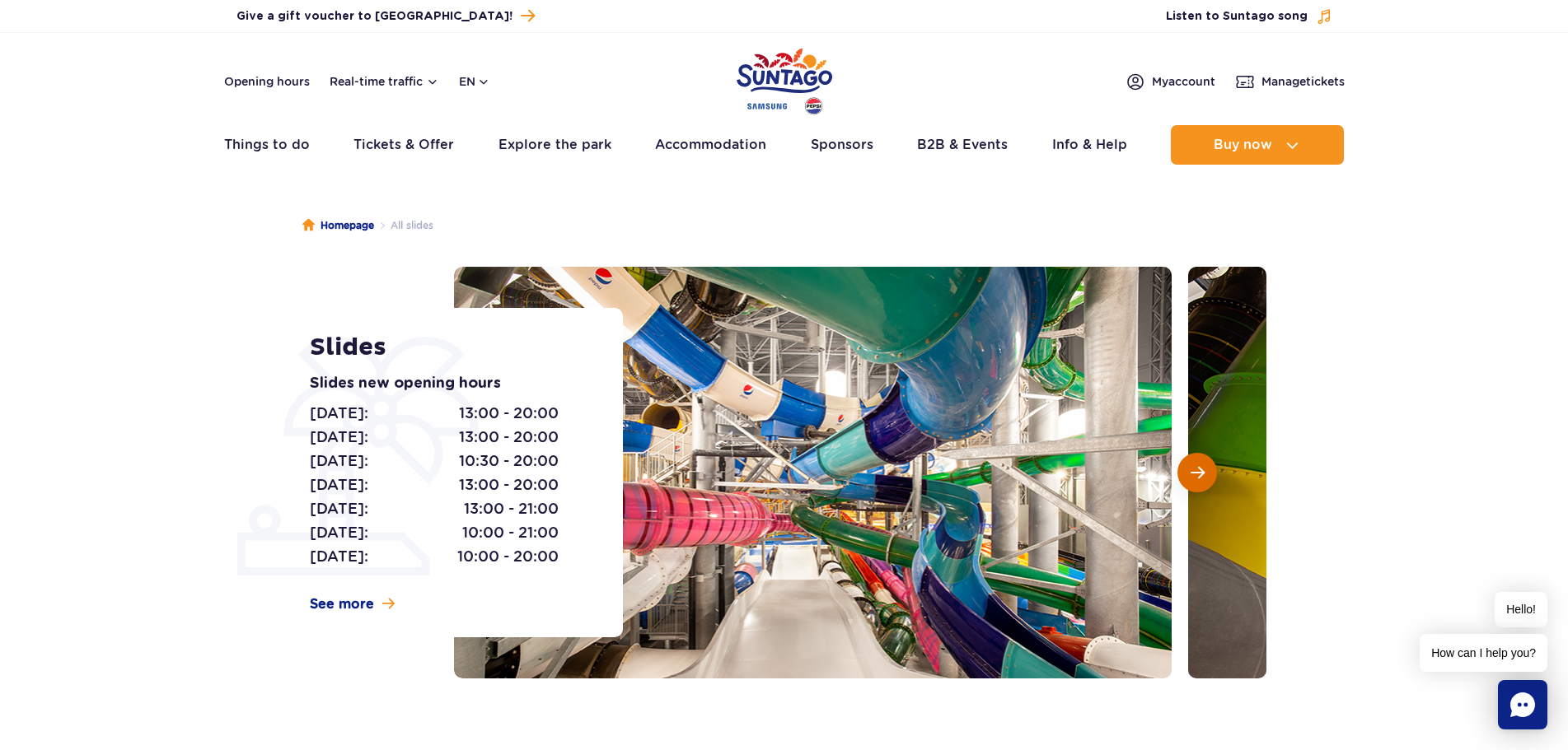
click at [1201, 475] on span "Next slide" at bounding box center [1197, 472] width 14 height 15
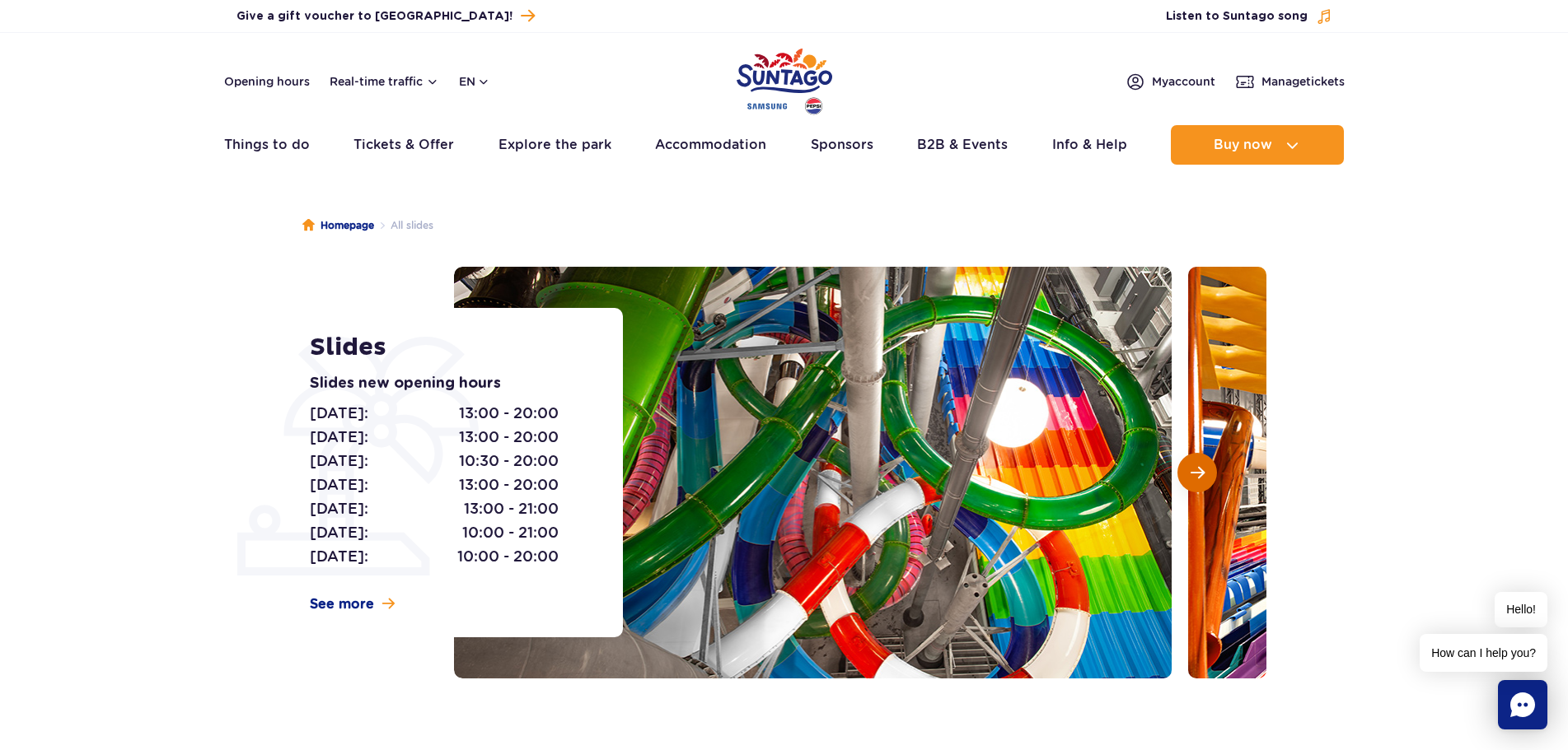
click at [1201, 475] on span "Next slide" at bounding box center [1197, 472] width 14 height 15
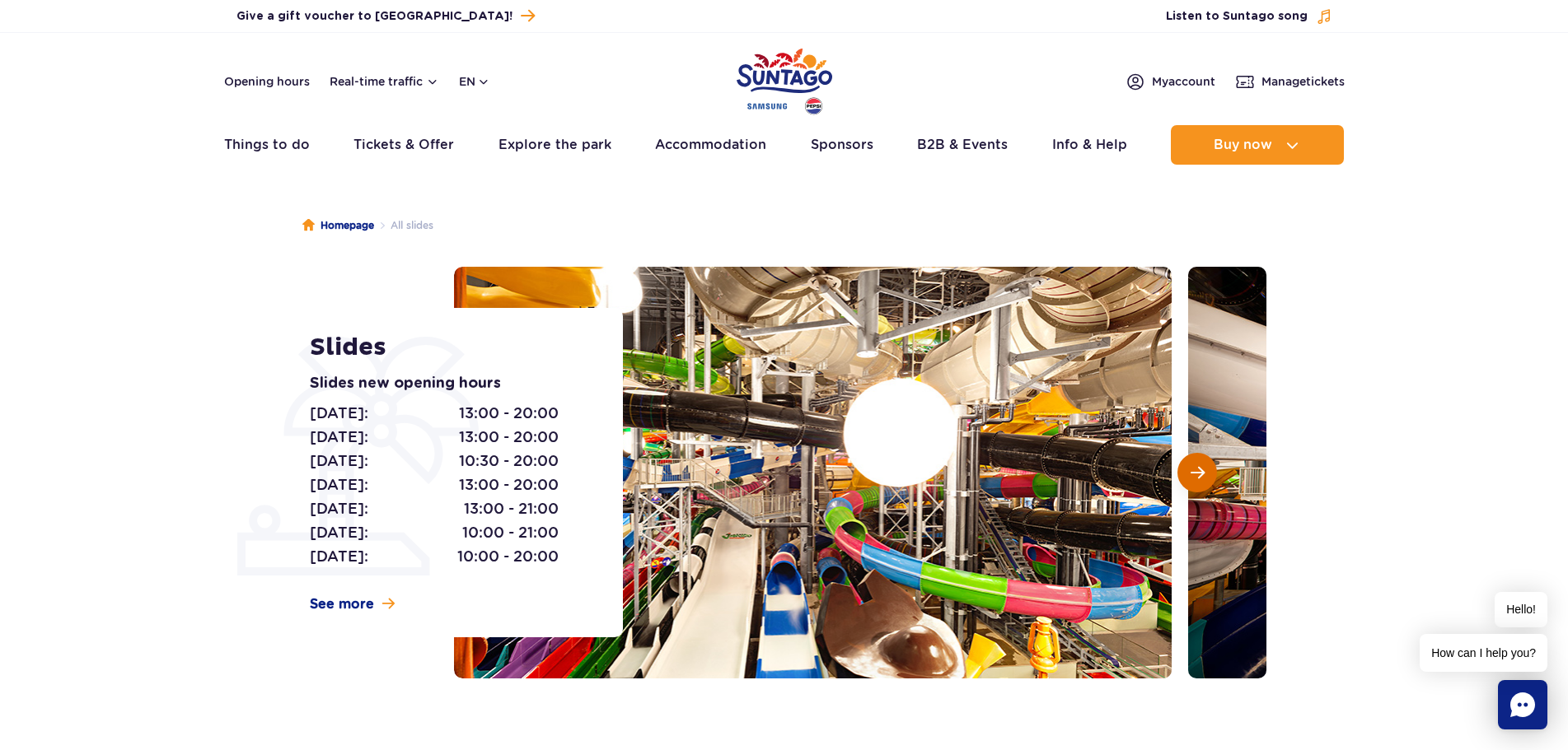
click at [1201, 475] on span "Next slide" at bounding box center [1197, 472] width 14 height 15
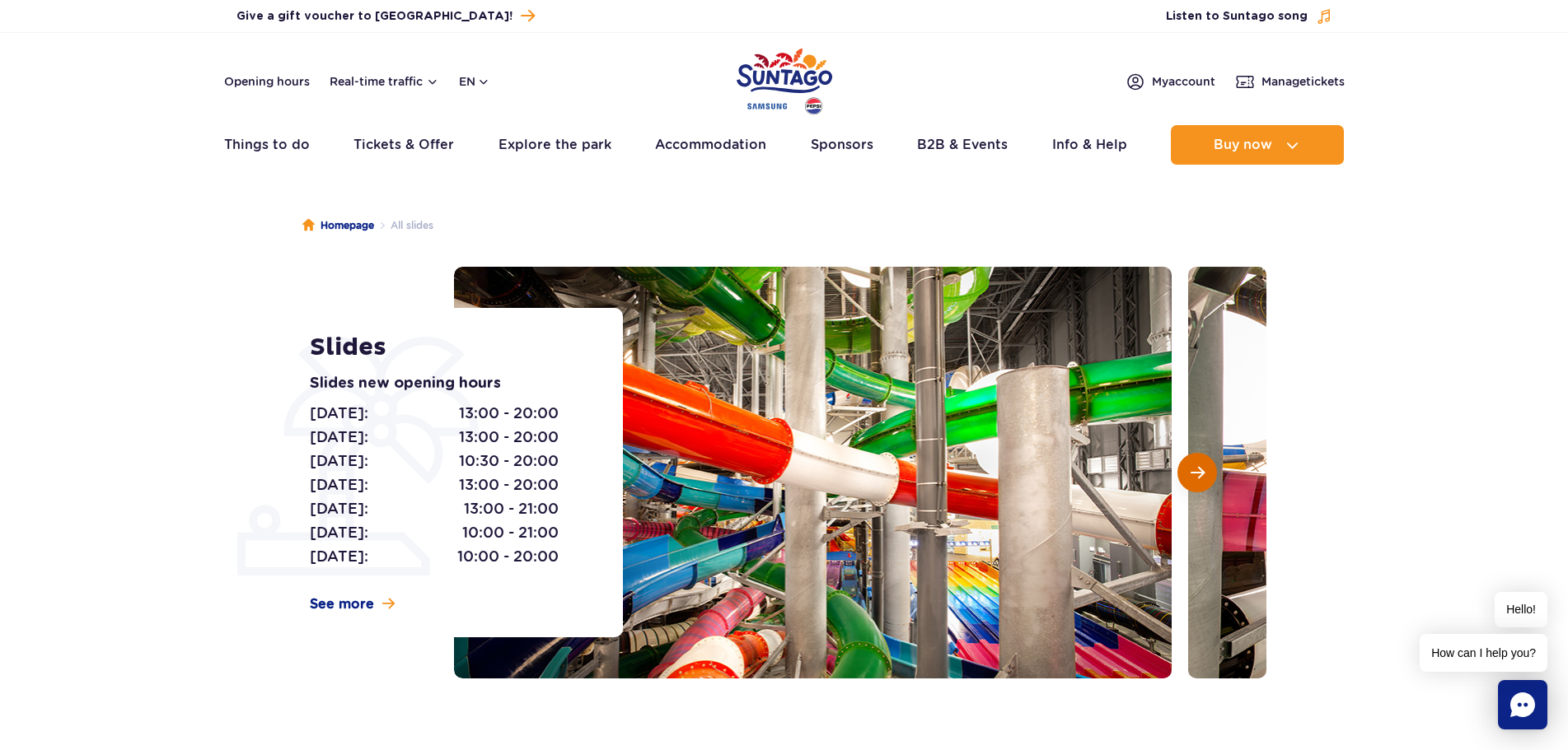
click at [1201, 475] on span "Next slide" at bounding box center [1197, 472] width 14 height 15
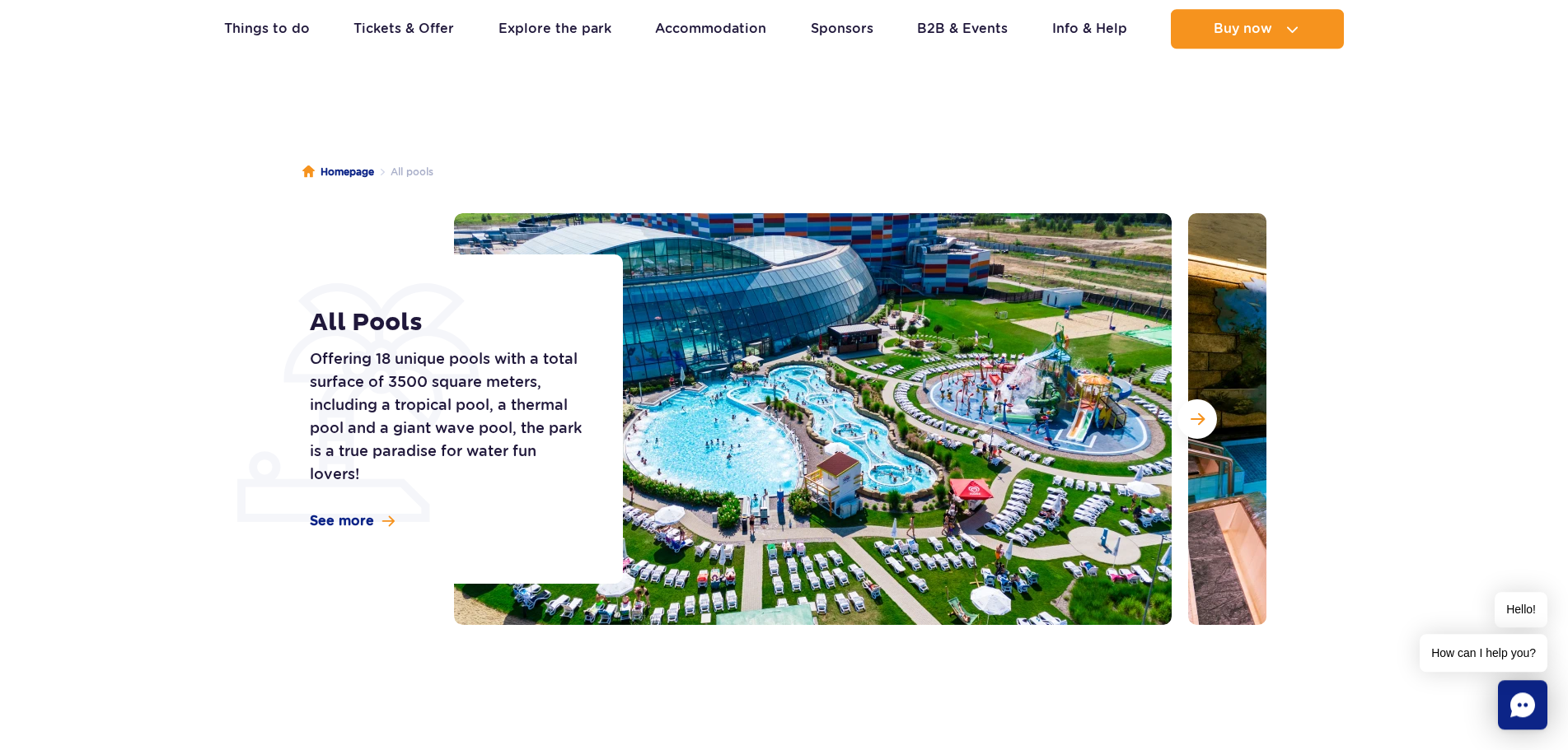
scroll to position [84, 0]
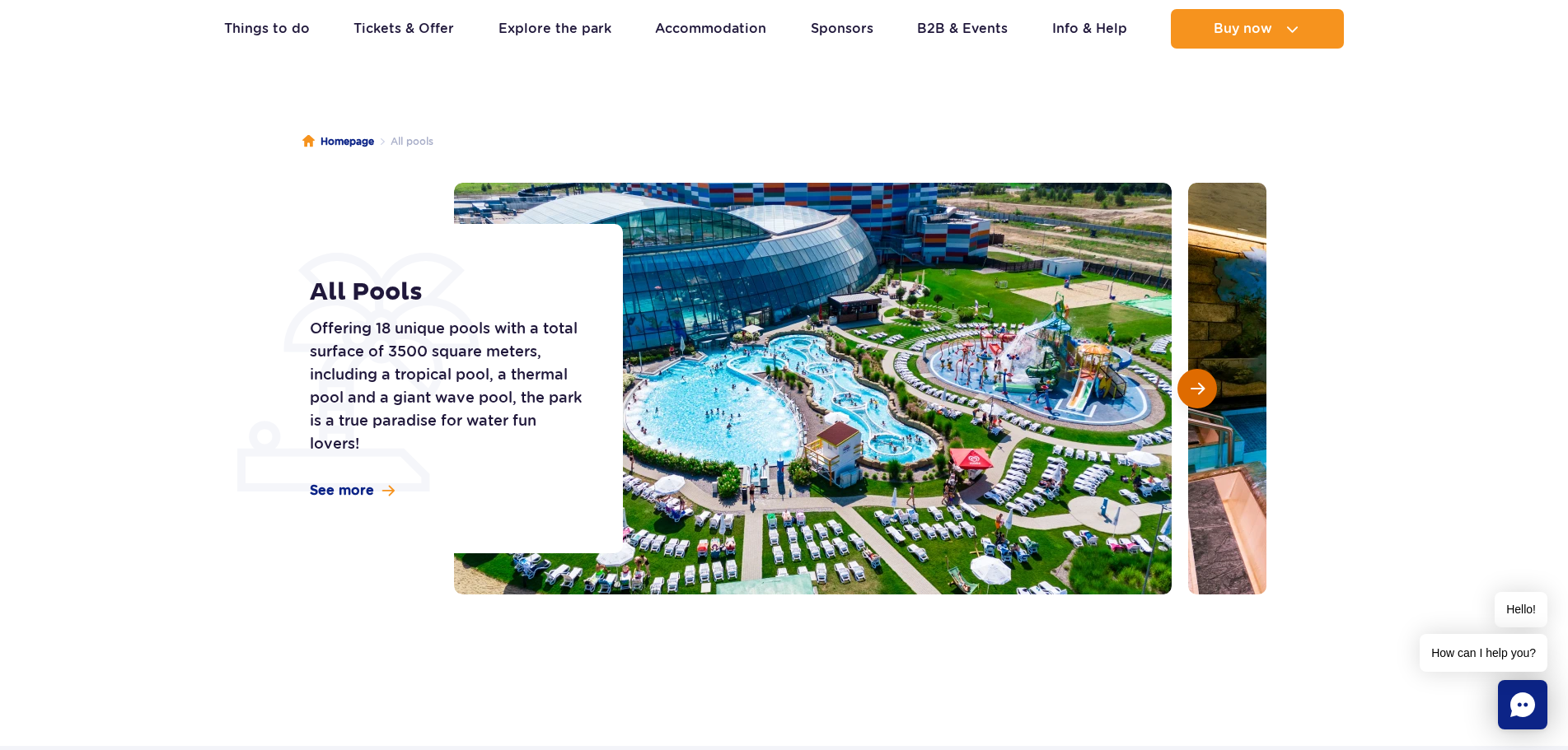
click at [1192, 386] on span "Next slide" at bounding box center [1197, 388] width 14 height 15
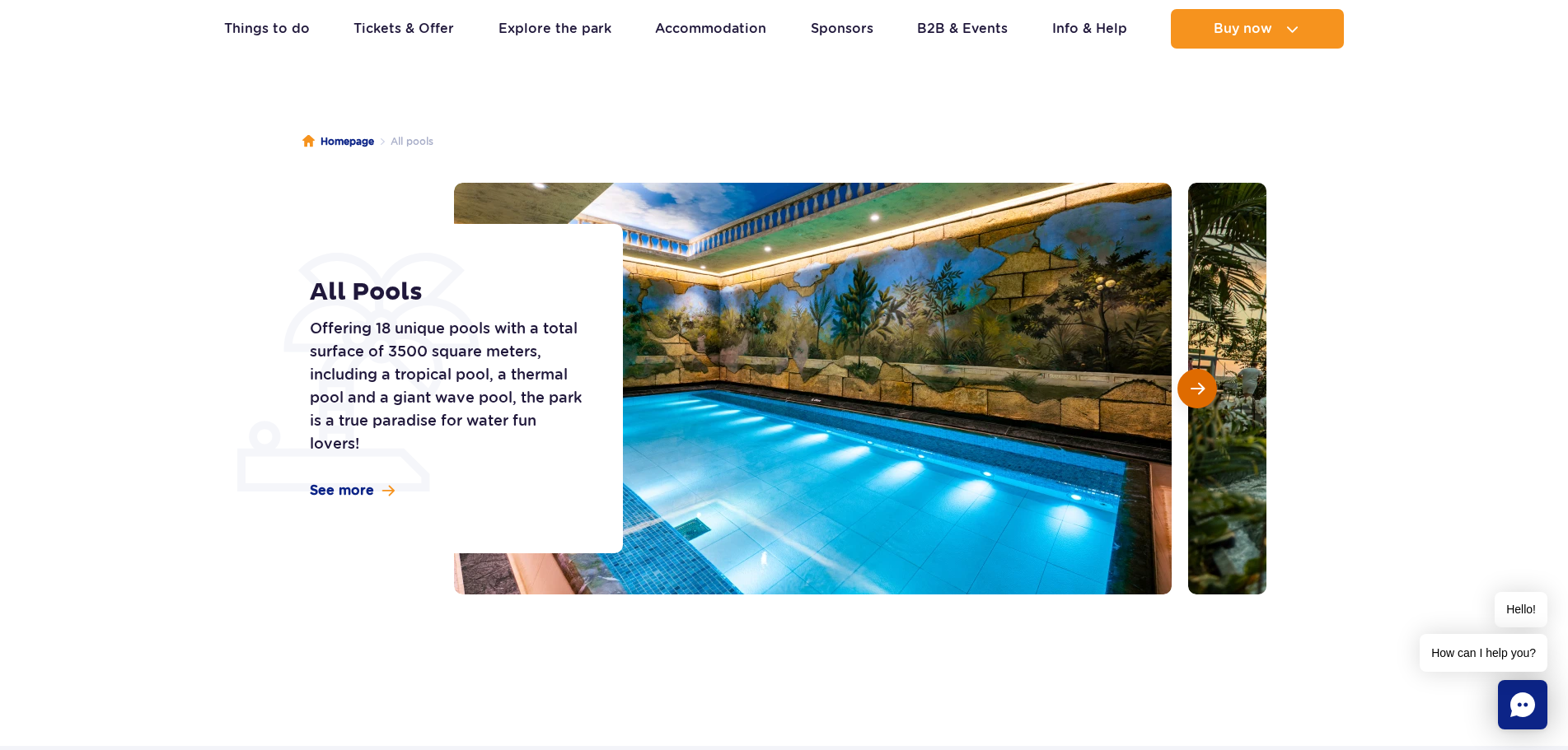
click at [1192, 386] on span "Next slide" at bounding box center [1197, 388] width 14 height 15
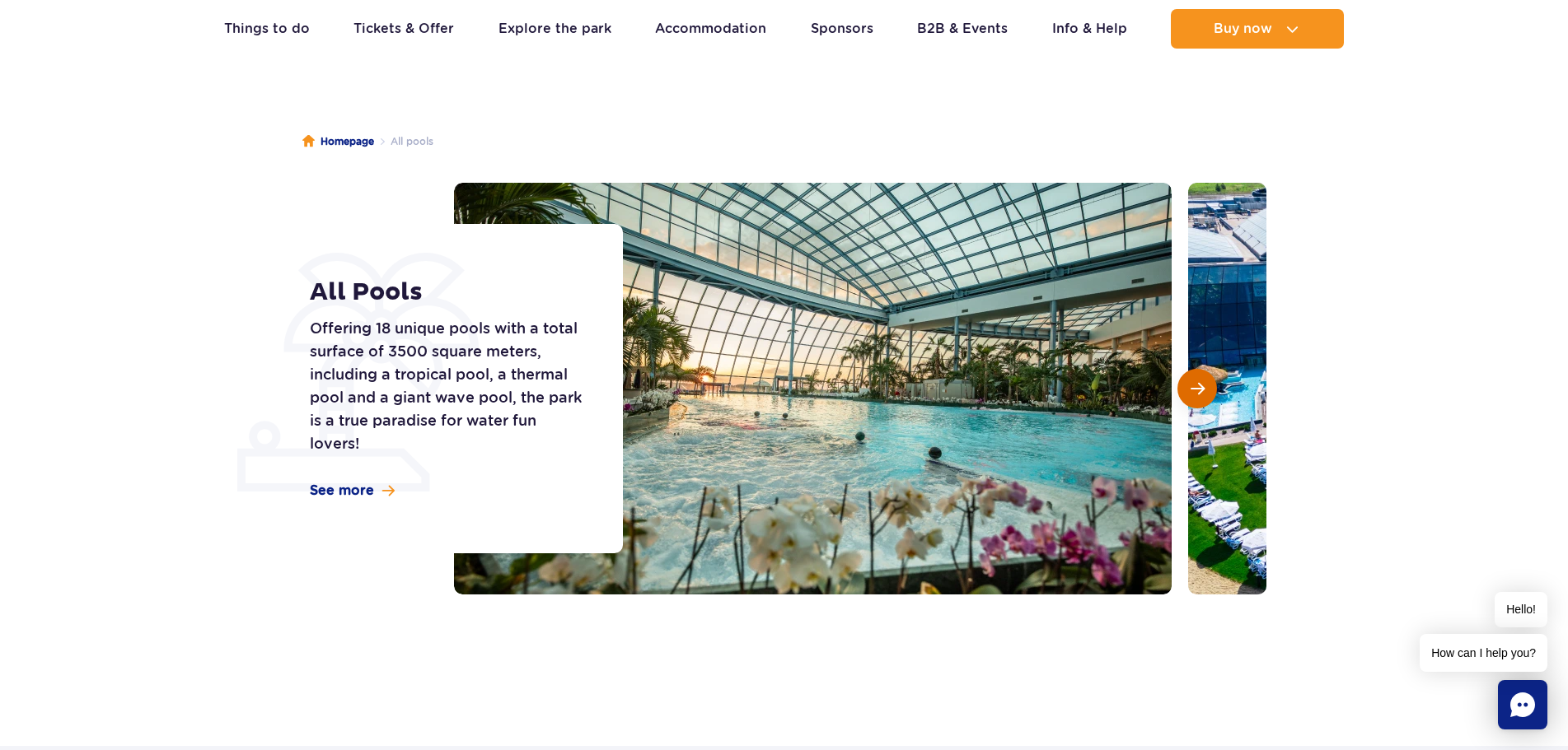
click at [1192, 386] on span "Next slide" at bounding box center [1197, 388] width 14 height 15
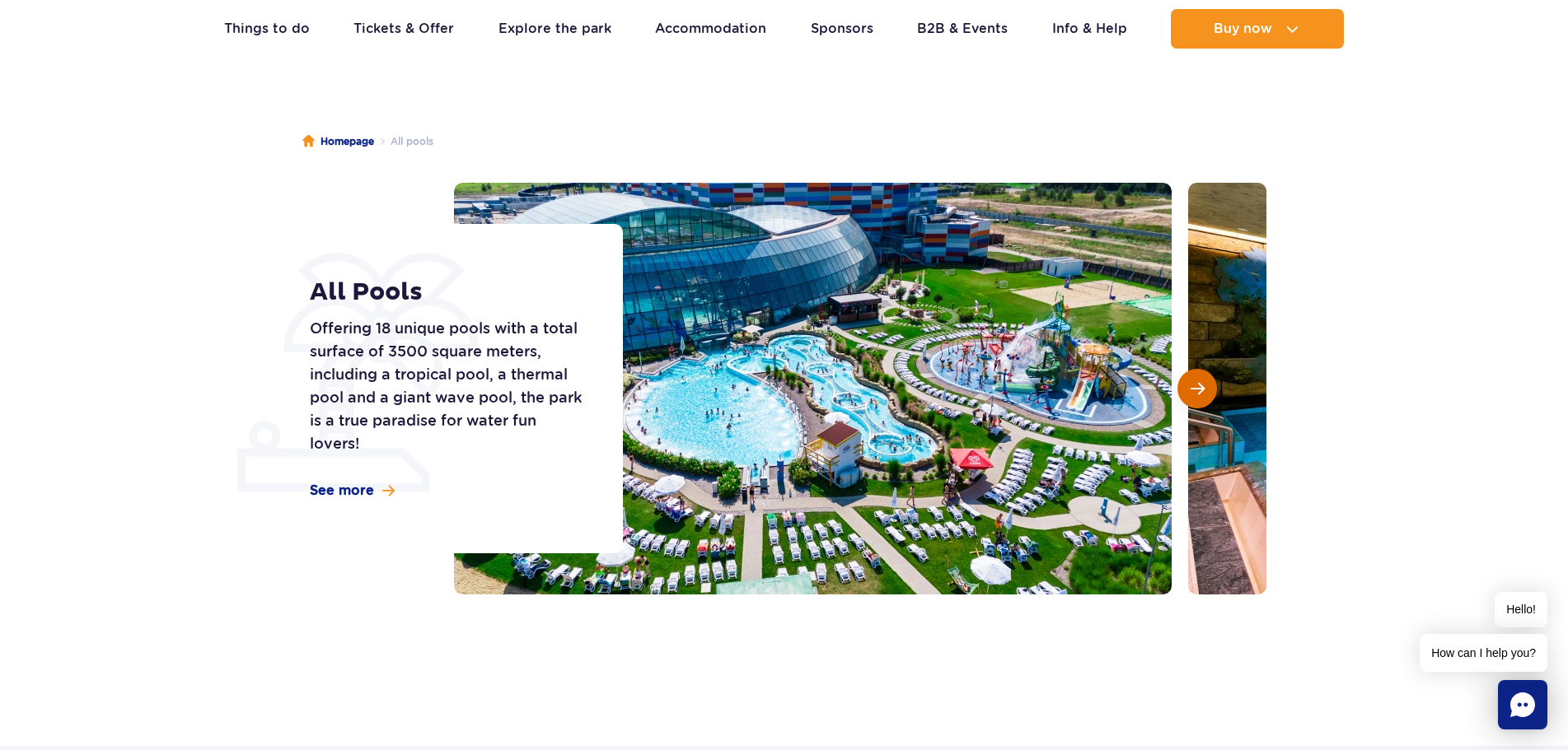
click at [1196, 382] on span "Next slide" at bounding box center [1197, 388] width 14 height 15
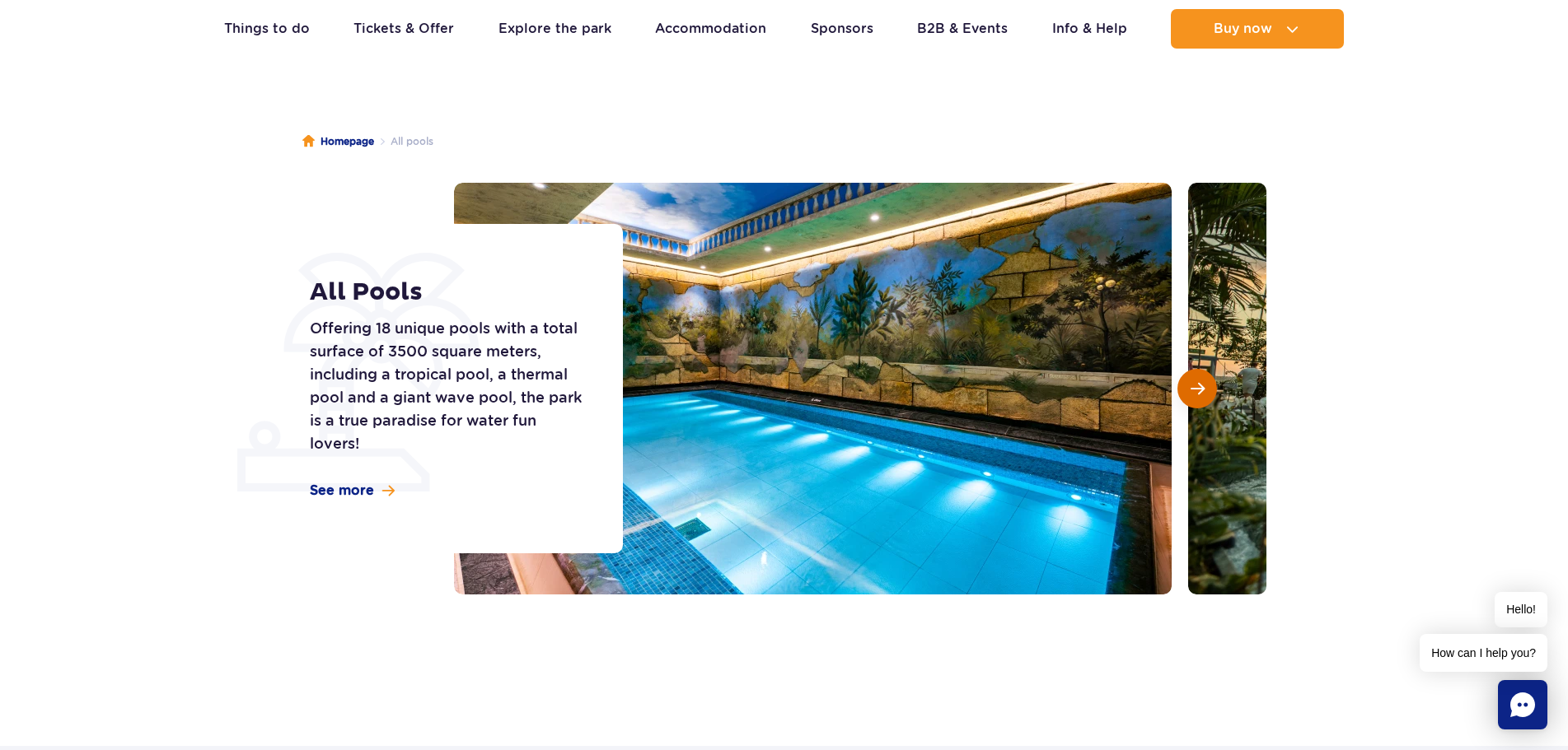
click at [1196, 382] on span "Next slide" at bounding box center [1197, 388] width 14 height 15
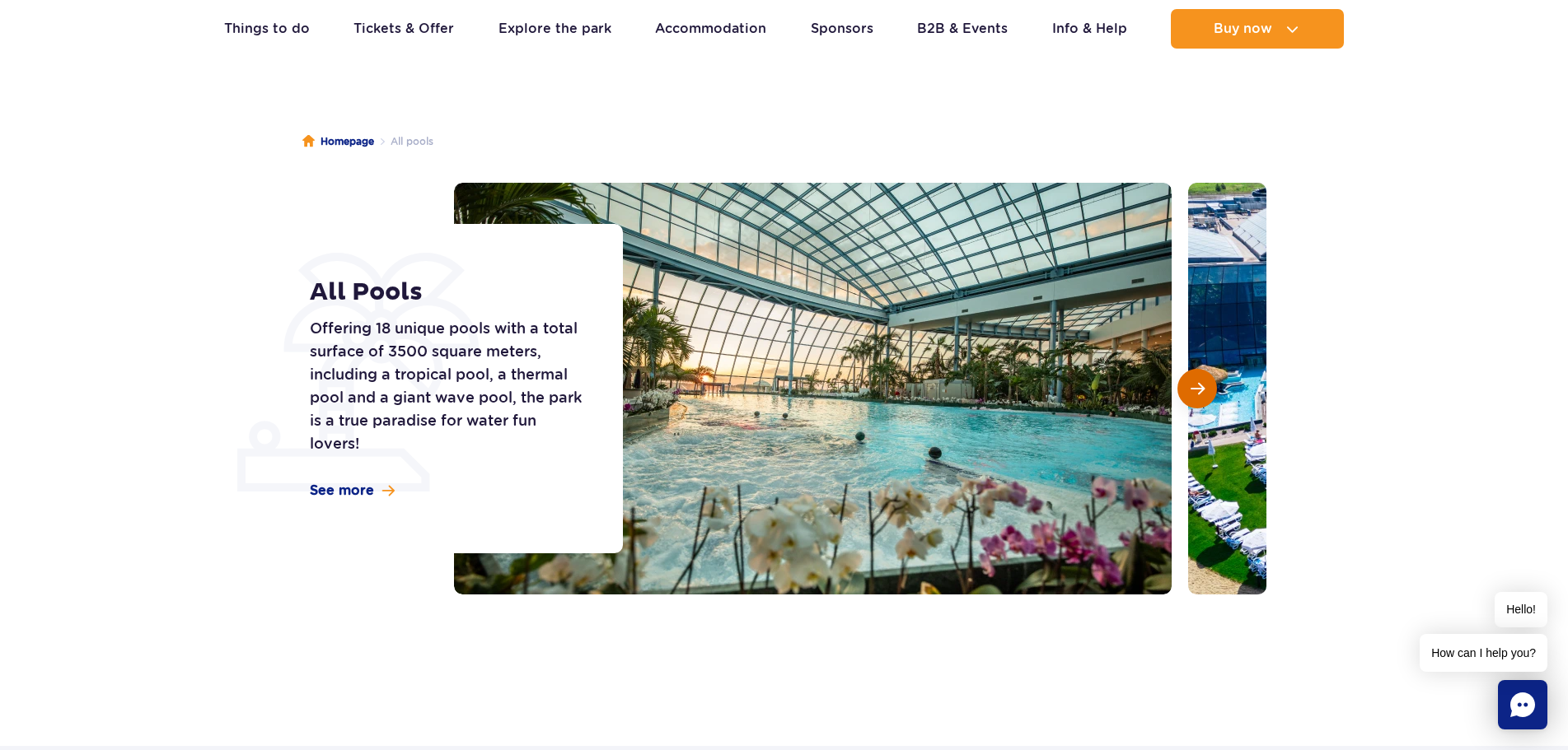
click at [1196, 382] on span "Next slide" at bounding box center [1197, 388] width 14 height 15
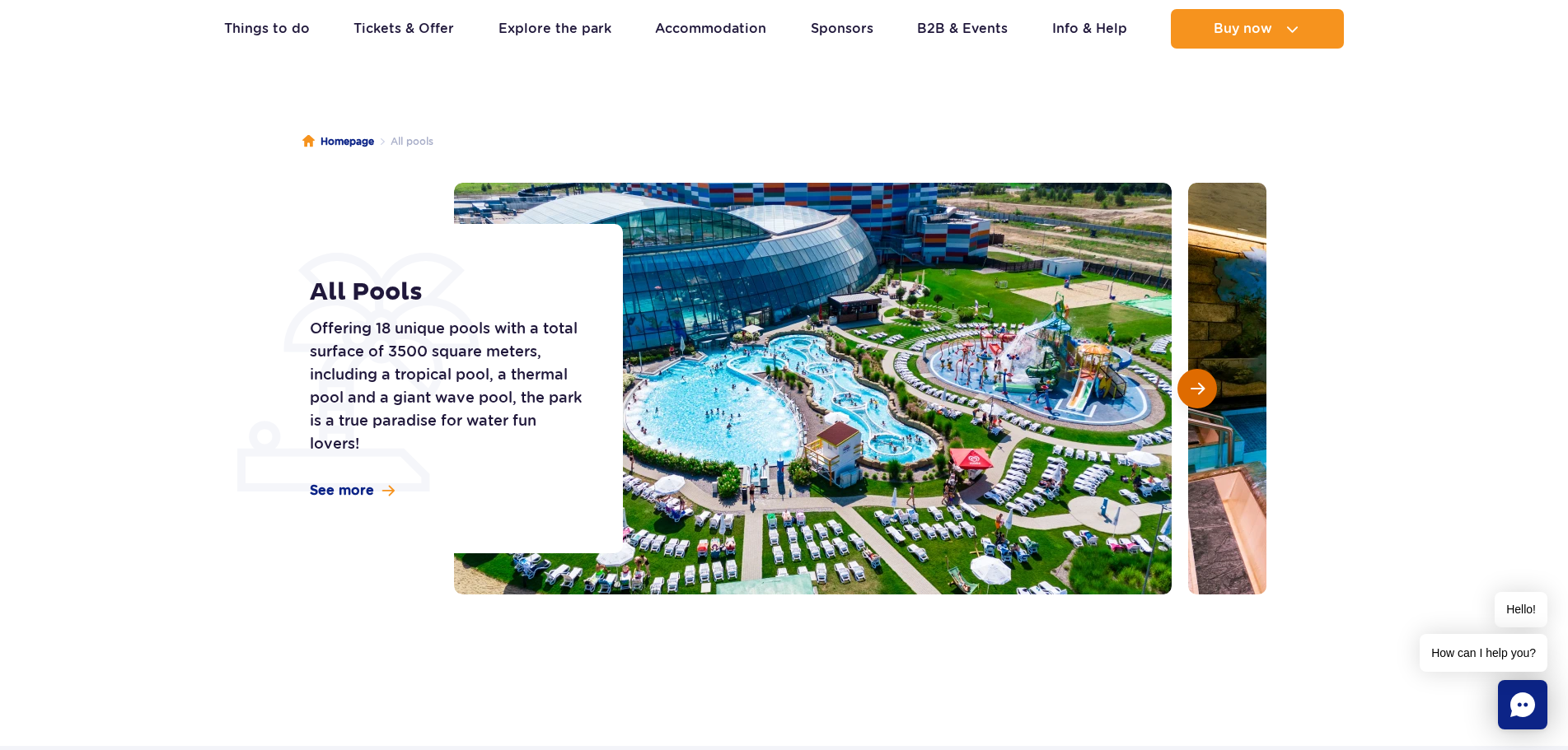
click at [1196, 382] on span "Next slide" at bounding box center [1197, 388] width 14 height 15
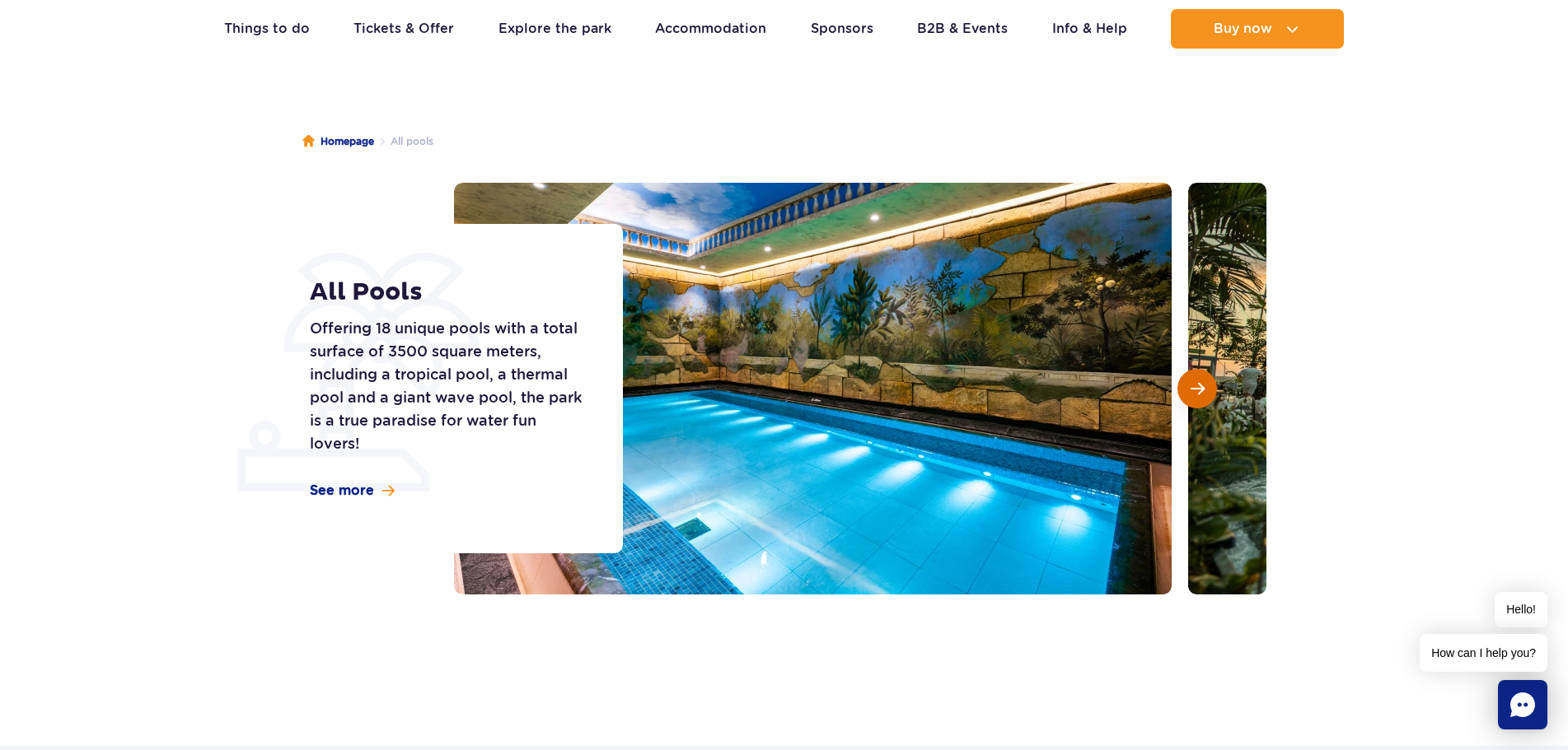
click at [1196, 382] on span "Next slide" at bounding box center [1197, 388] width 14 height 15
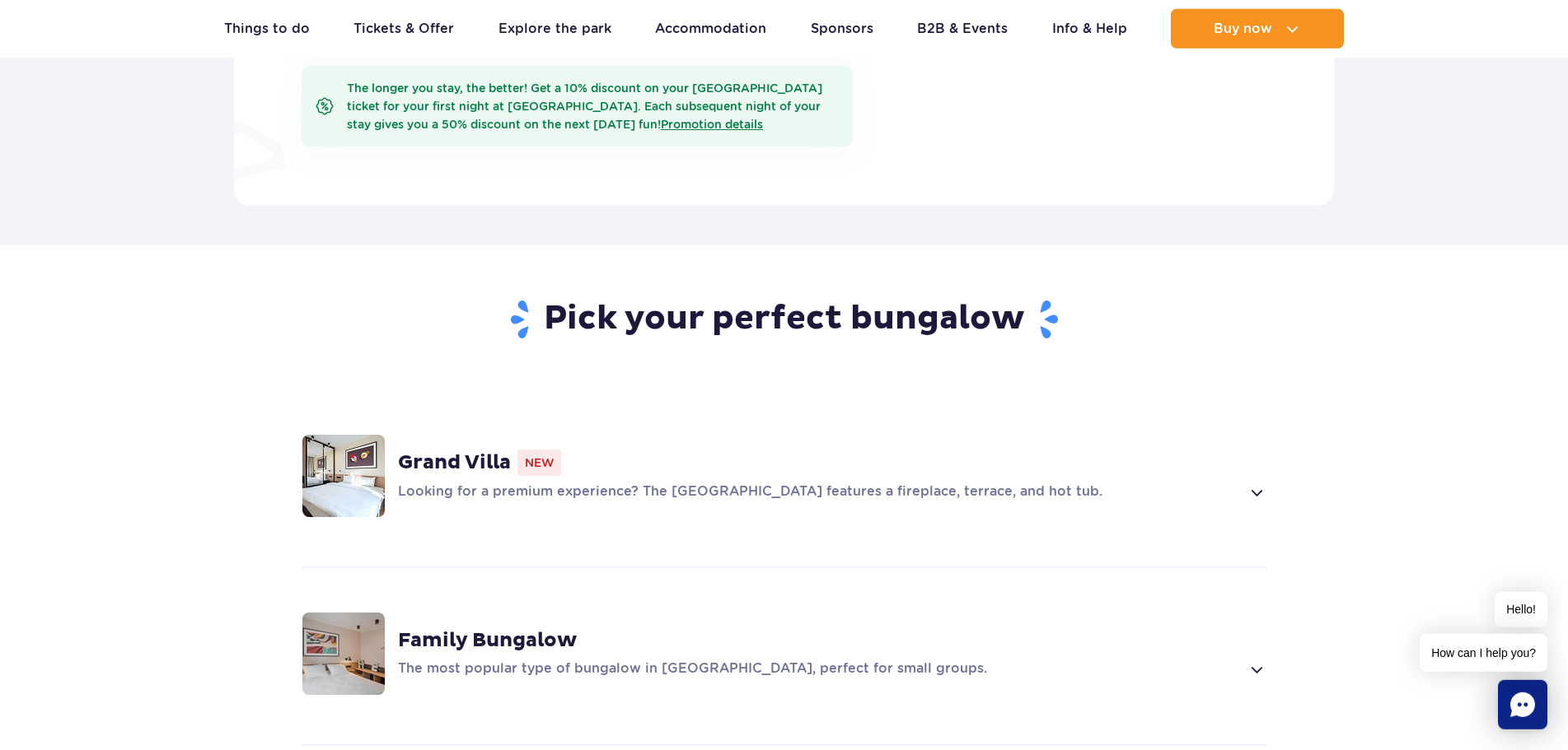
scroll to position [1093, 0]
